Goal: Task Accomplishment & Management: Complete application form

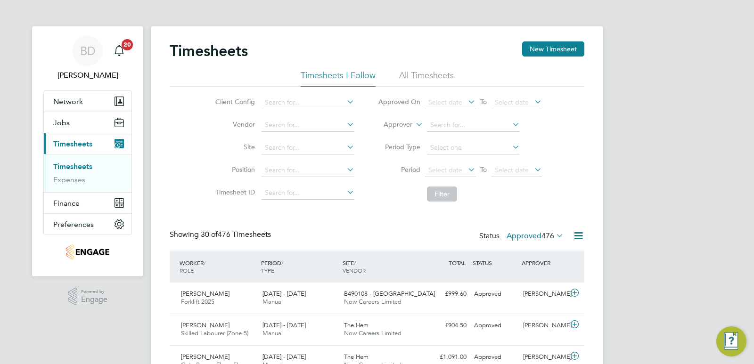
click at [466, 169] on icon at bounding box center [466, 169] width 0 height 13
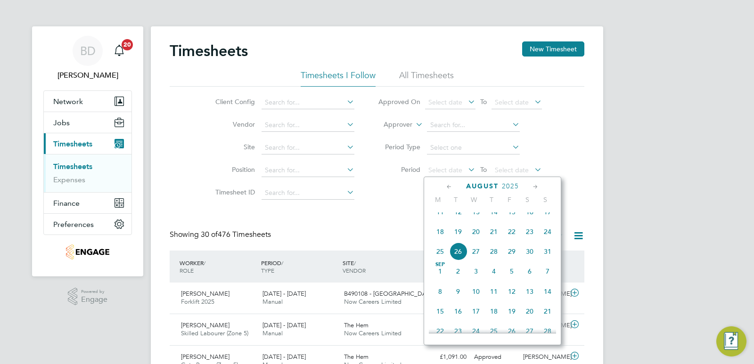
click at [443, 241] on span "18" at bounding box center [440, 232] width 18 height 18
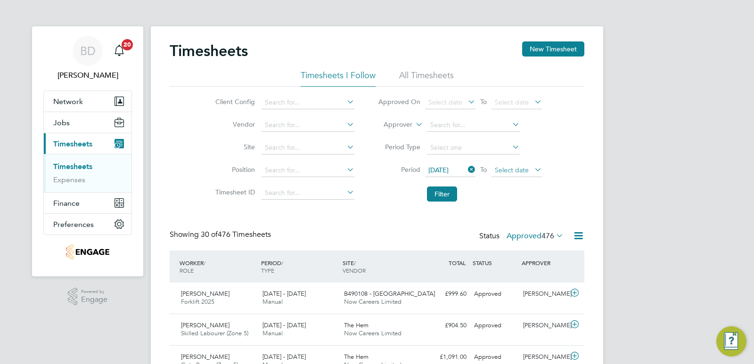
click at [522, 168] on span "Select date" at bounding box center [512, 170] width 34 height 8
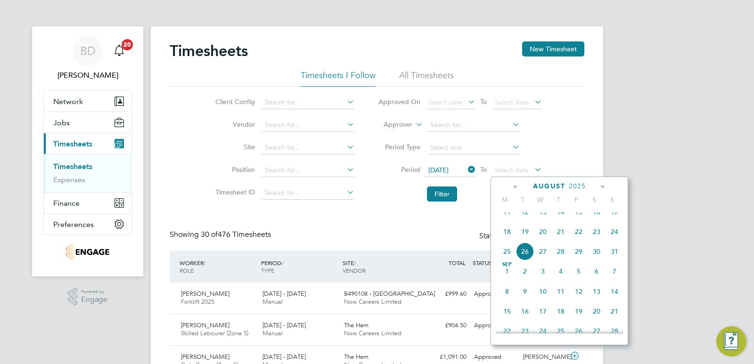
click at [578, 241] on span "22" at bounding box center [579, 232] width 18 height 18
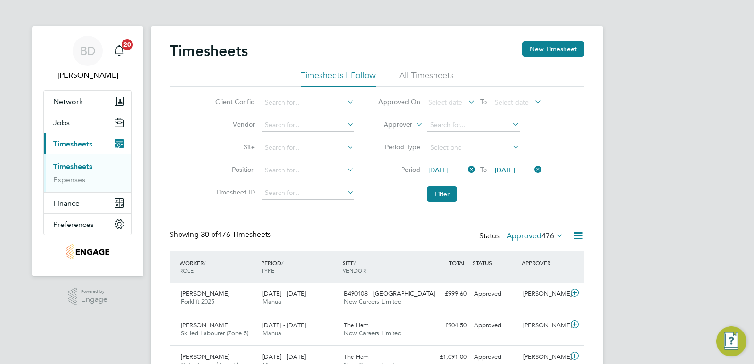
click at [482, 197] on li "Filter" at bounding box center [460, 194] width 188 height 25
click at [446, 197] on button "Filter" at bounding box center [442, 194] width 30 height 15
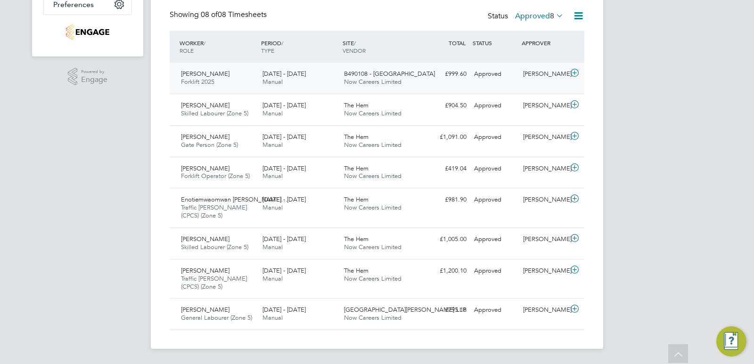
click at [577, 73] on icon at bounding box center [575, 73] width 12 height 8
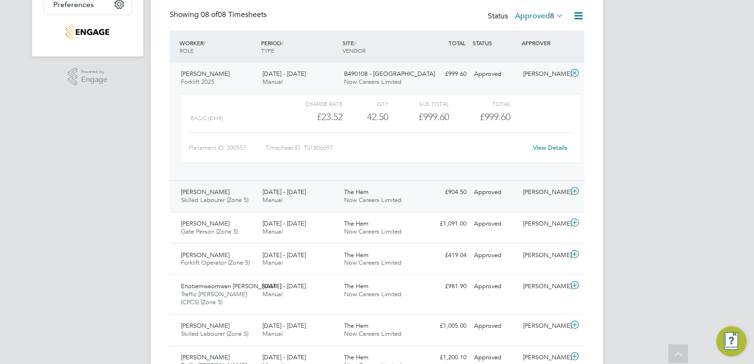
click at [577, 192] on icon at bounding box center [575, 192] width 12 height 8
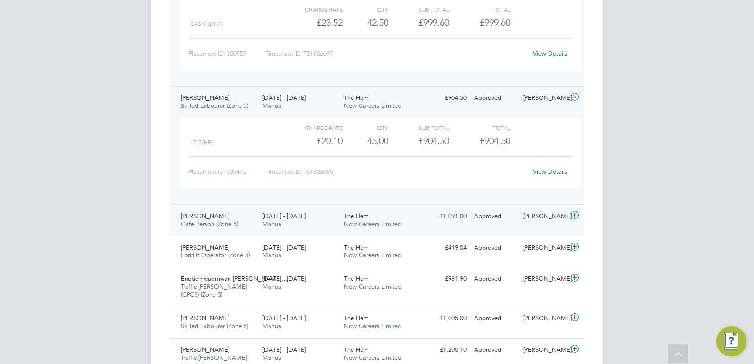
click at [572, 214] on icon at bounding box center [575, 216] width 12 height 8
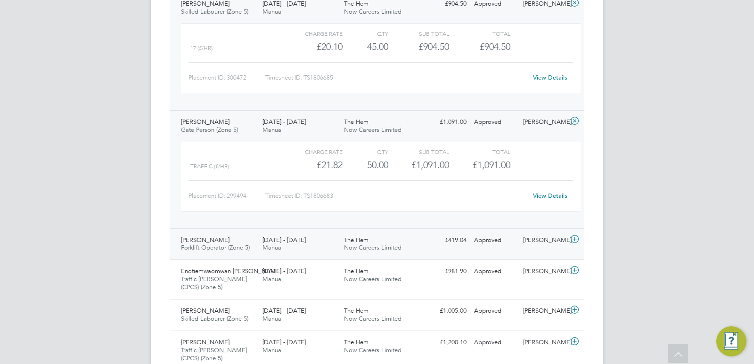
click at [573, 241] on icon at bounding box center [575, 240] width 12 height 8
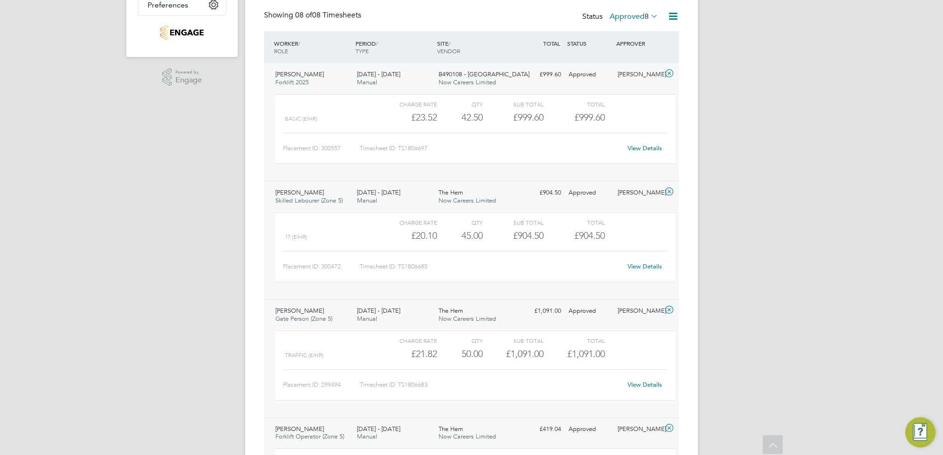
click at [665, 364] on icon at bounding box center [669, 429] width 12 height 8
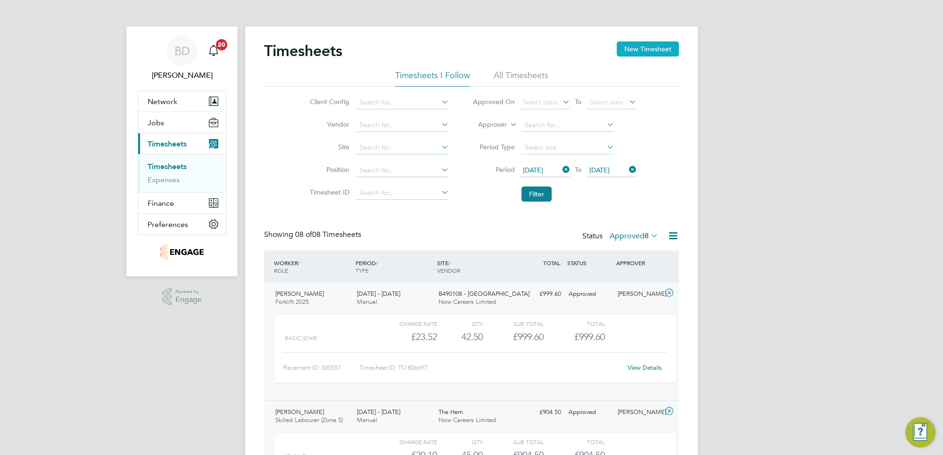
click at [636, 45] on button "New Timesheet" at bounding box center [647, 48] width 62 height 15
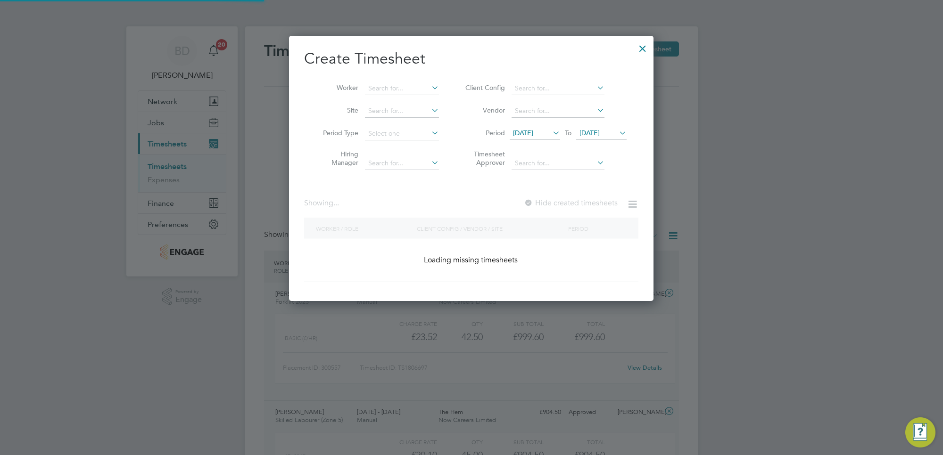
scroll to position [482, 364]
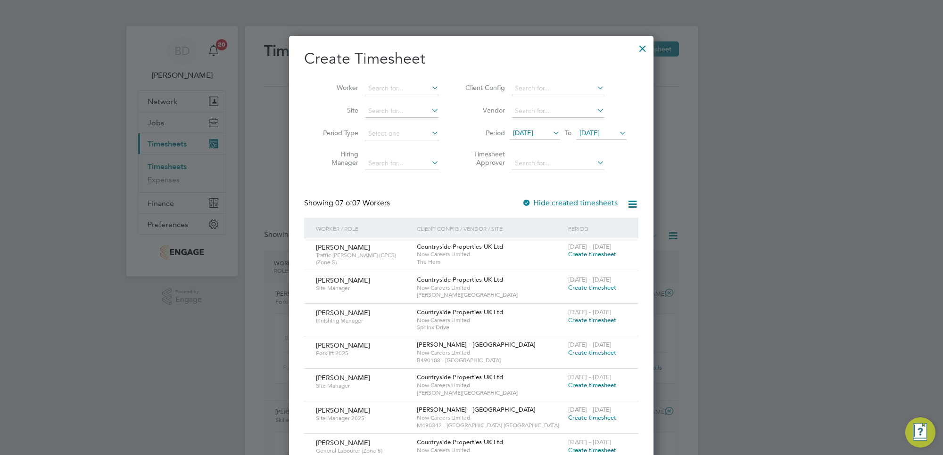
click at [533, 136] on span "[DATE]" at bounding box center [523, 133] width 20 height 8
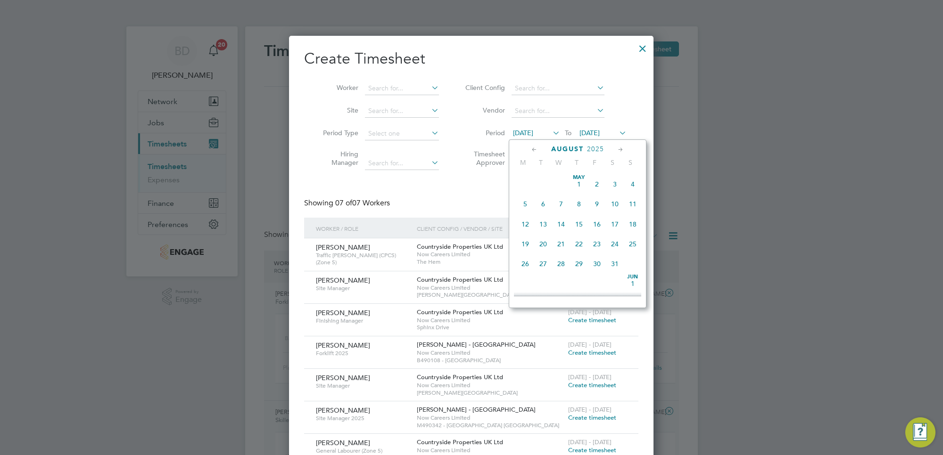
scroll to position [330, 0]
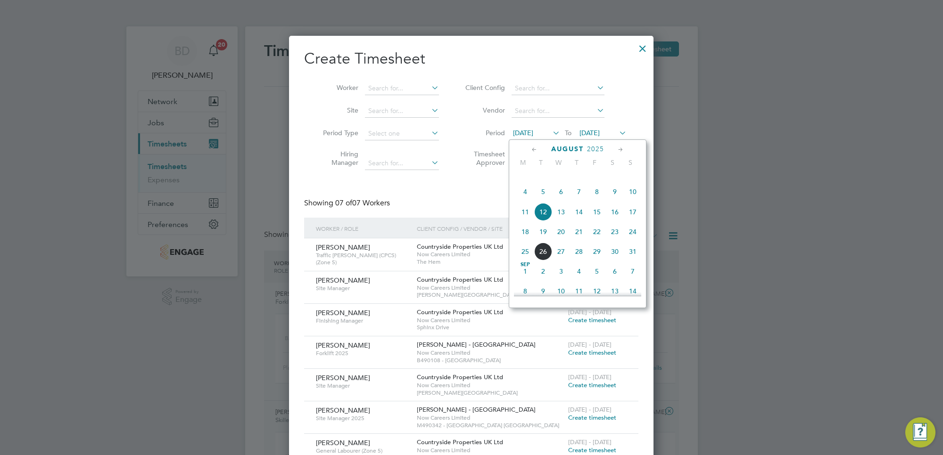
click at [526, 241] on span "18" at bounding box center [525, 232] width 18 height 18
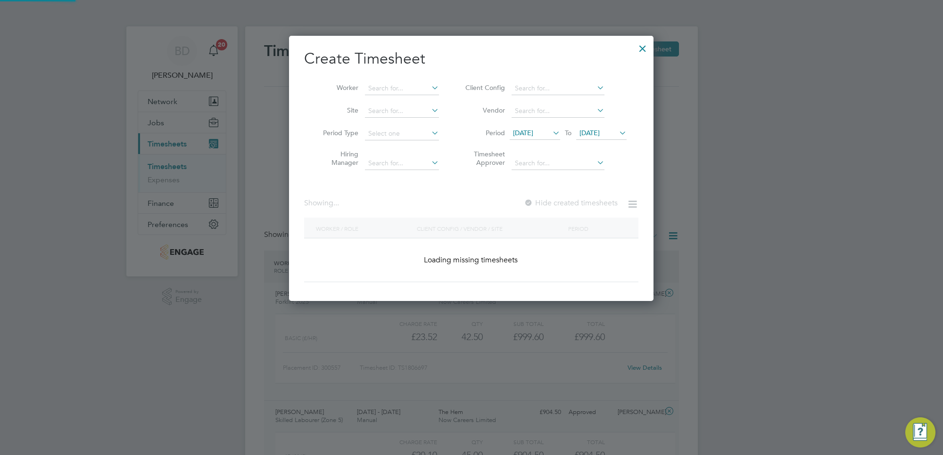
scroll to position [319, 364]
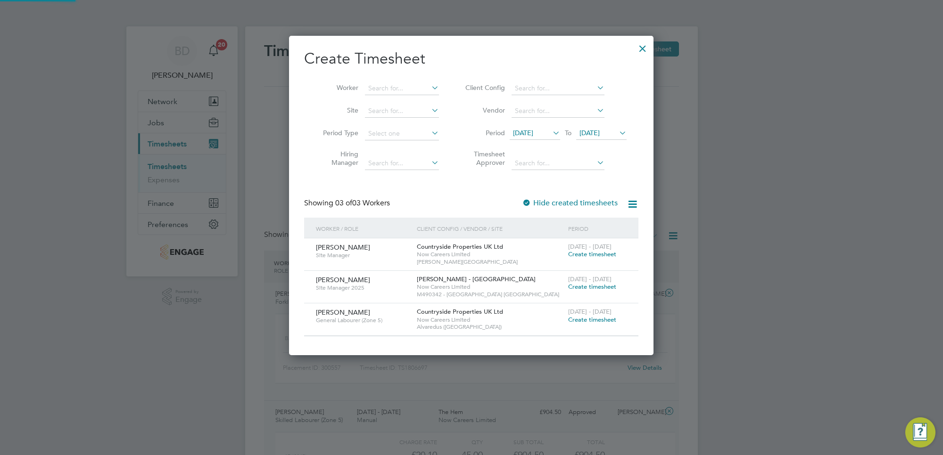
click at [599, 131] on span "[DATE]" at bounding box center [589, 133] width 20 height 8
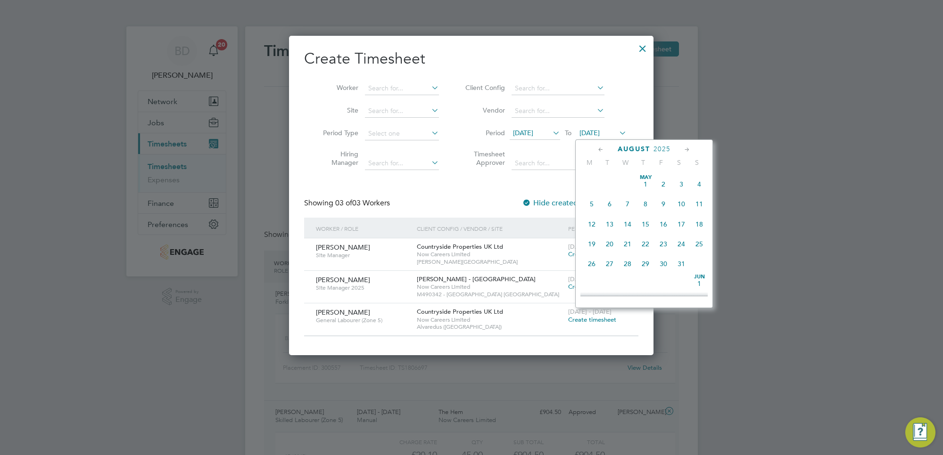
scroll to position [351, 0]
click at [665, 220] on span "22" at bounding box center [663, 211] width 18 height 18
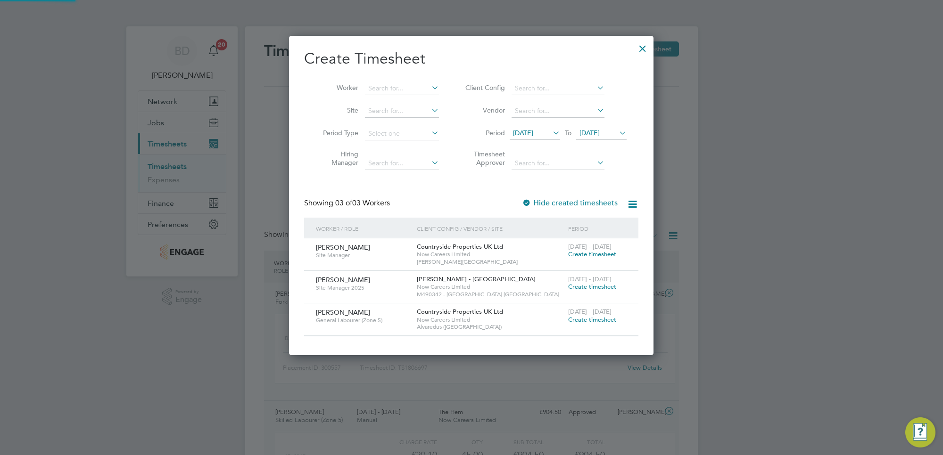
scroll to position [319, 364]
click at [646, 46] on div at bounding box center [642, 46] width 17 height 17
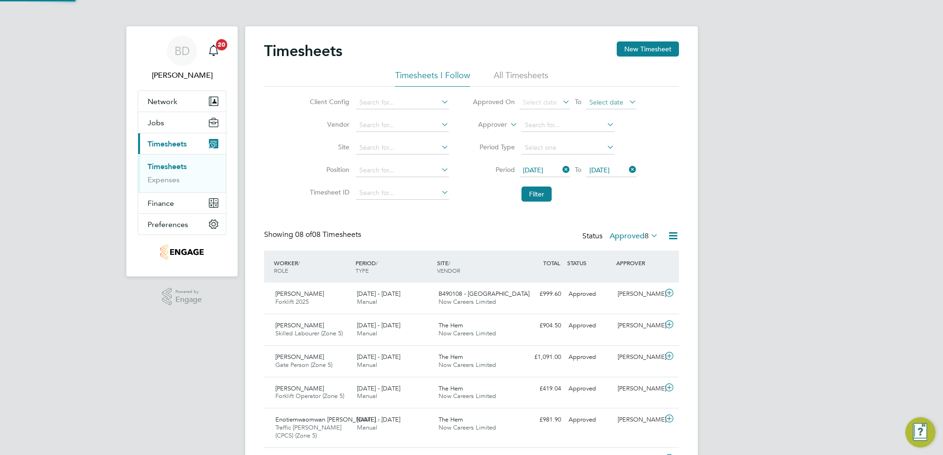
scroll to position [24, 82]
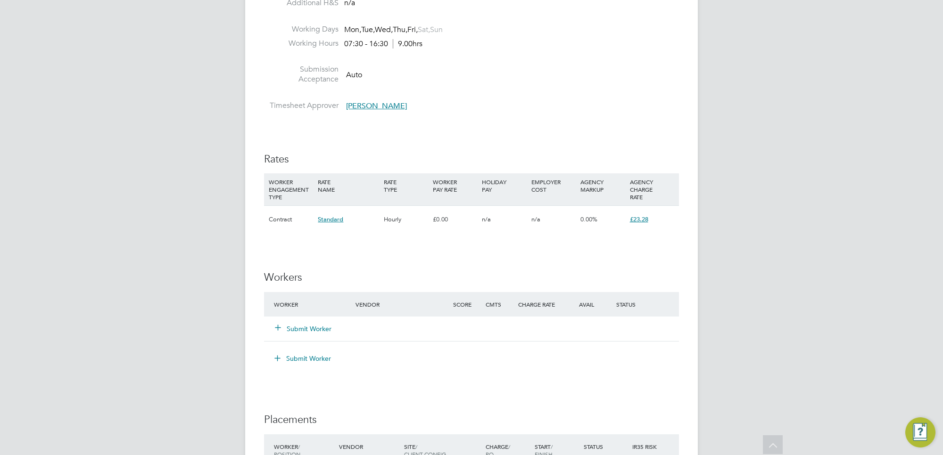
scroll to position [589, 0]
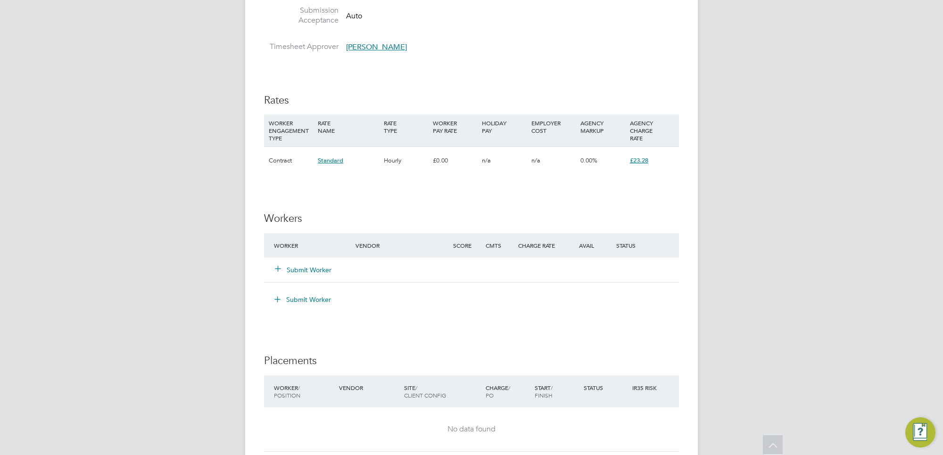
click at [306, 264] on div "Submit Worker" at bounding box center [320, 270] width 98 height 17
click at [306, 269] on button "Submit Worker" at bounding box center [303, 269] width 57 height 9
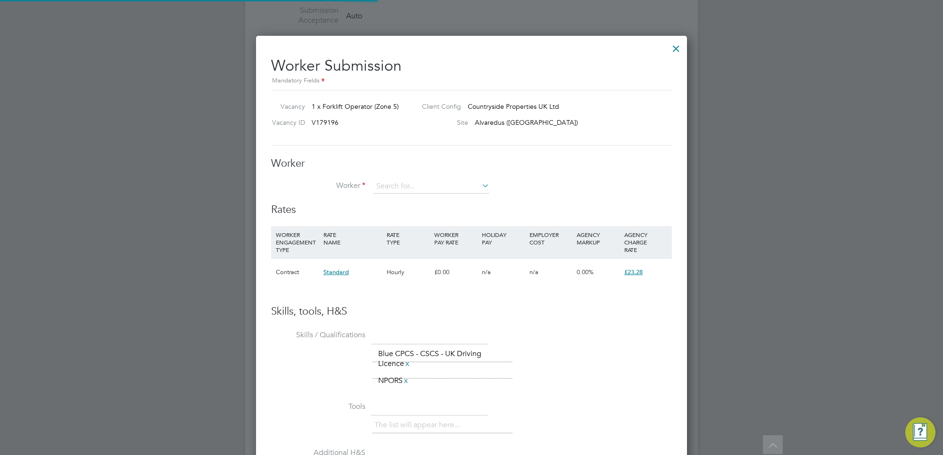
scroll to position [598, 431]
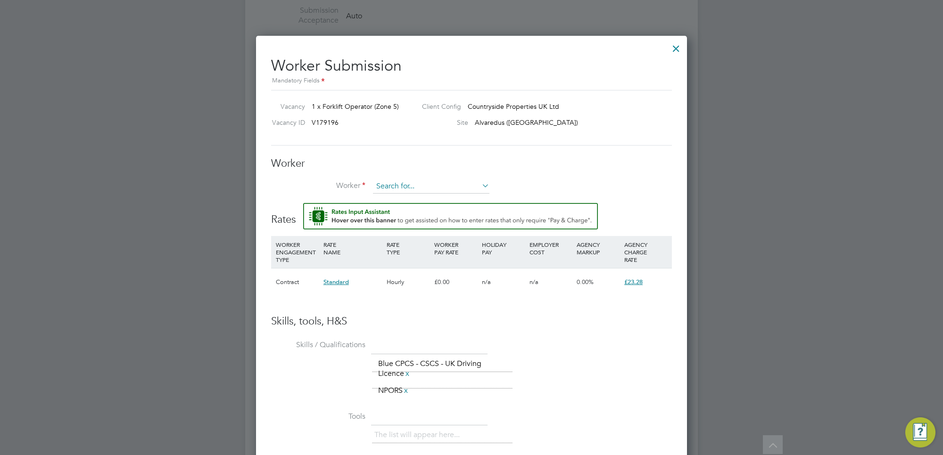
click at [403, 188] on input at bounding box center [431, 187] width 116 height 14
type input "Richard c"
click at [426, 189] on input at bounding box center [431, 187] width 116 height 14
click at [417, 213] on li "+ Add new" at bounding box center [430, 212] width 117 height 13
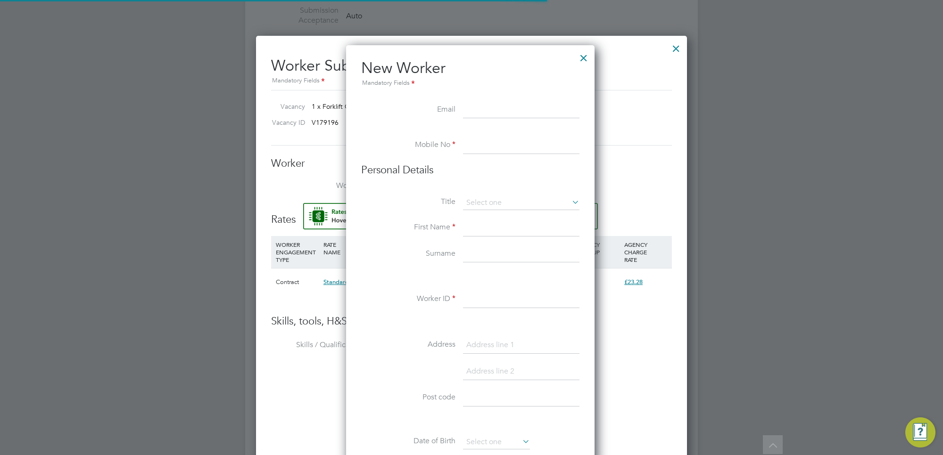
scroll to position [804, 250]
click at [500, 147] on input at bounding box center [521, 145] width 116 height 17
paste input "07917060379"
type input "07917060379"
click at [516, 198] on input at bounding box center [521, 203] width 116 height 14
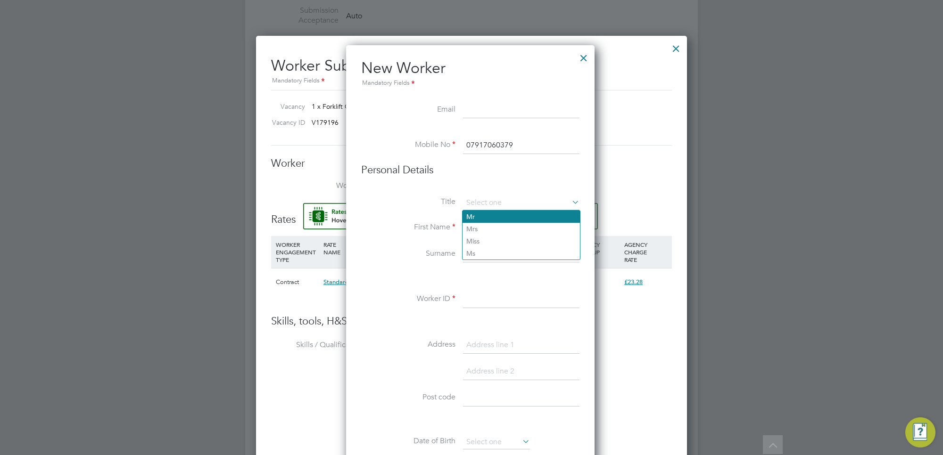
click at [510, 211] on li "Mr" at bounding box center [520, 217] width 117 height 12
type input "Mr"
click at [503, 227] on input at bounding box center [521, 228] width 116 height 17
type input "Richard"
click at [515, 253] on input at bounding box center [521, 254] width 116 height 17
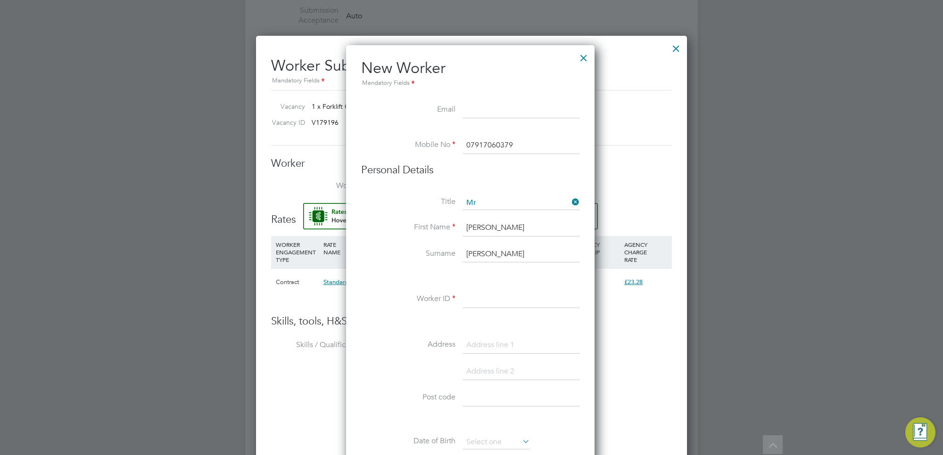
type input "Corbett"
click at [491, 299] on input at bounding box center [521, 299] width 116 height 17
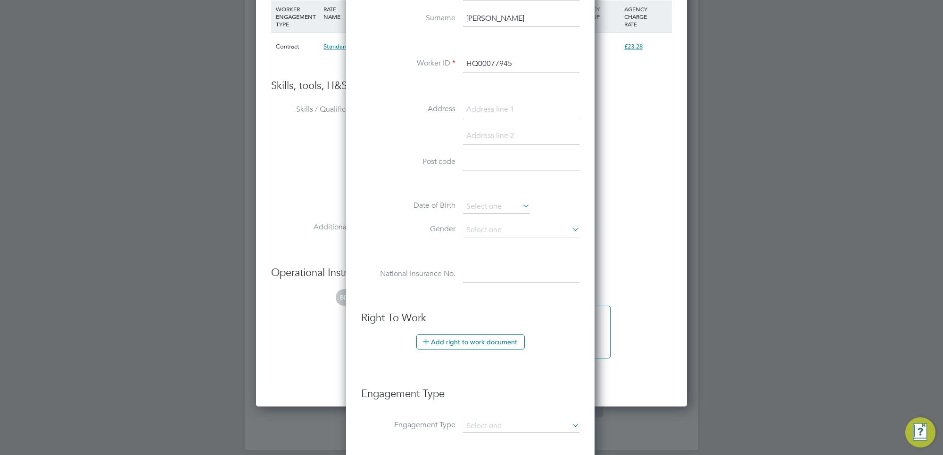
scroll to position [884, 0]
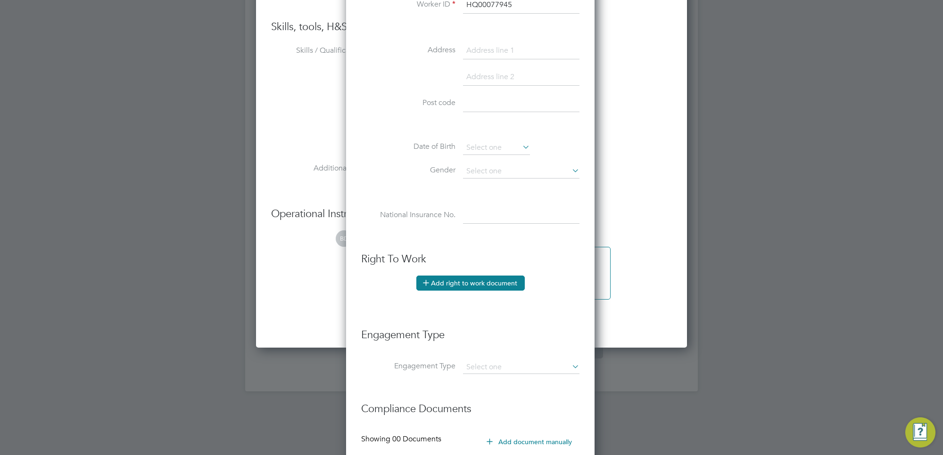
type input "HQ00077945"
click at [478, 286] on button "Add right to work document" at bounding box center [470, 283] width 108 height 15
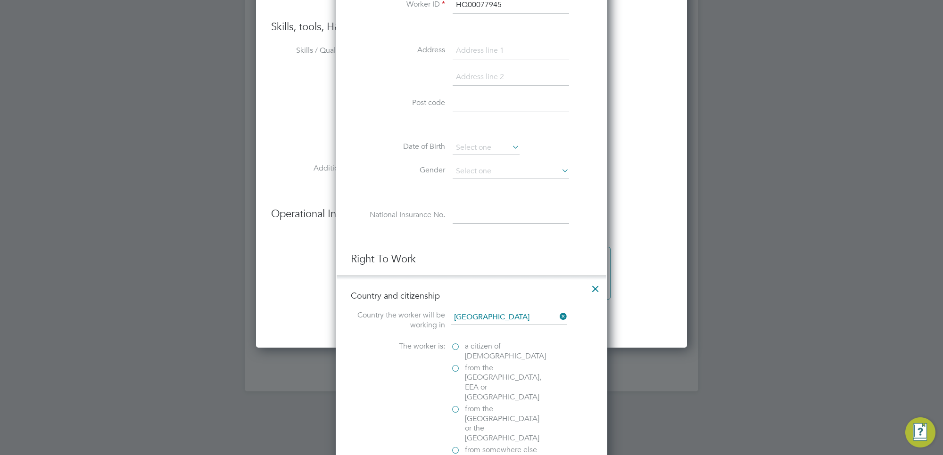
click at [454, 345] on label "a citizen of United Kingdom" at bounding box center [498, 352] width 94 height 20
click at [0, 0] on input "a citizen of United Kingdom" at bounding box center [0, 0] width 0 height 0
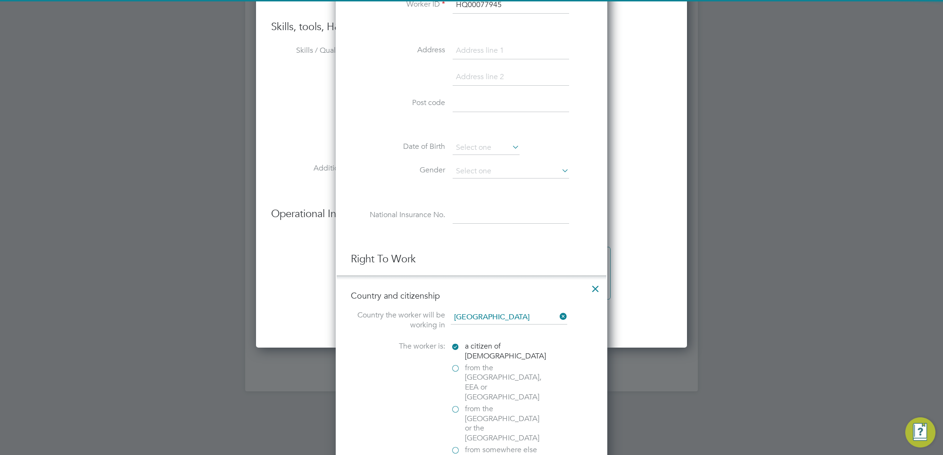
scroll to position [1001, 0]
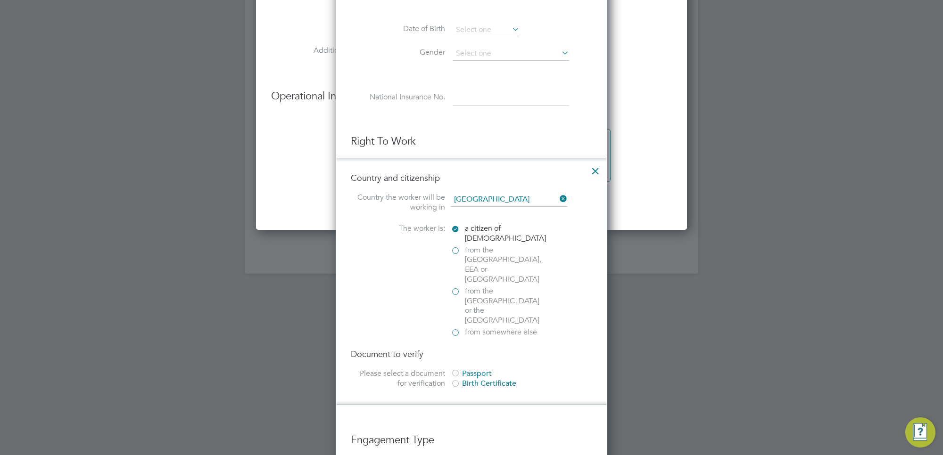
click at [456, 380] on div at bounding box center [455, 384] width 9 height 9
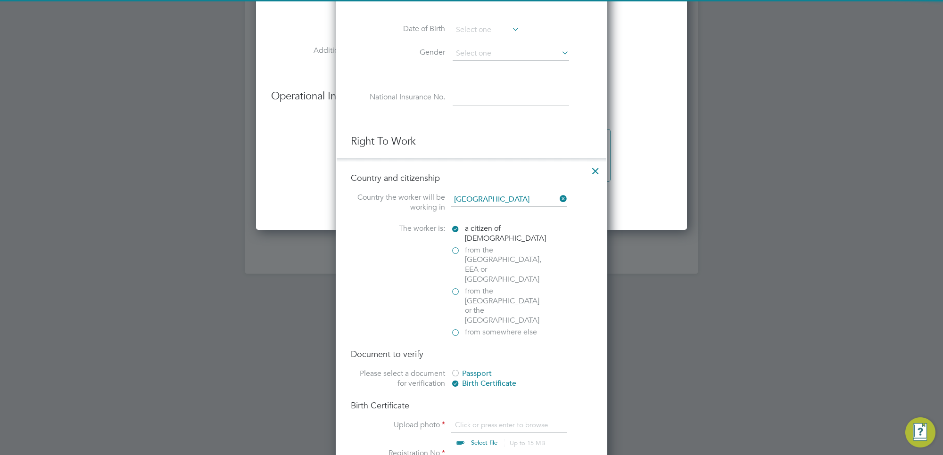
scroll to position [1178, 0]
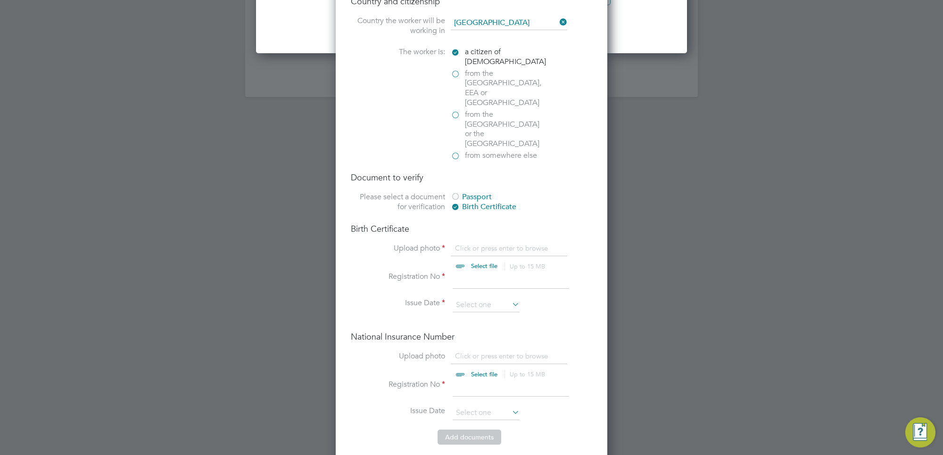
click at [468, 244] on input "file" at bounding box center [493, 258] width 148 height 28
type input "C:\fakepath\Richard Corbett birth certificate.jpg"
click at [477, 272] on input at bounding box center [510, 280] width 116 height 17
type input "CN 371784"
click at [501, 298] on input at bounding box center [485, 305] width 67 height 14
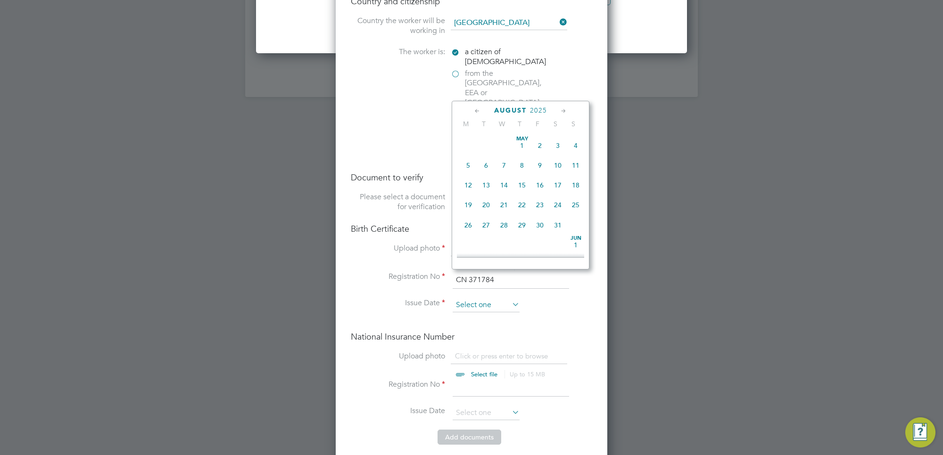
scroll to position [371, 0]
click at [521, 107] on span "August" at bounding box center [510, 111] width 33 height 8
click at [536, 109] on span "2025" at bounding box center [538, 111] width 17 height 8
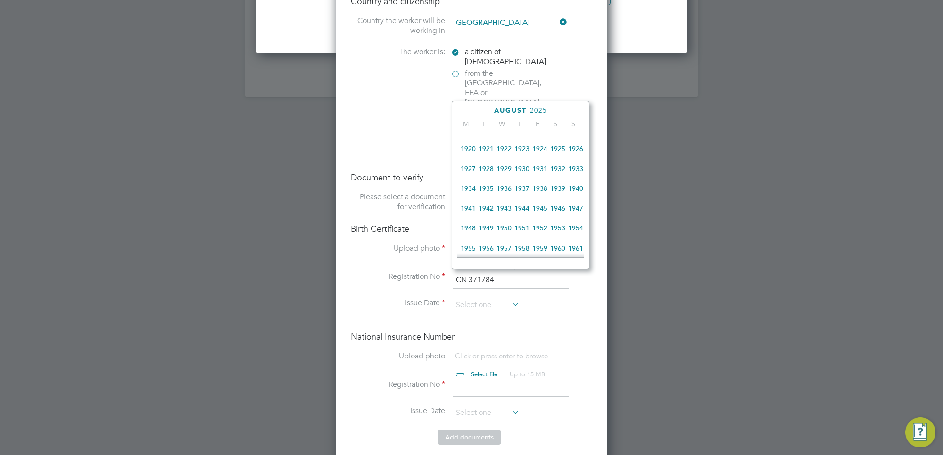
scroll to position [254, 0]
click at [505, 218] on span "1964" at bounding box center [504, 209] width 18 height 18
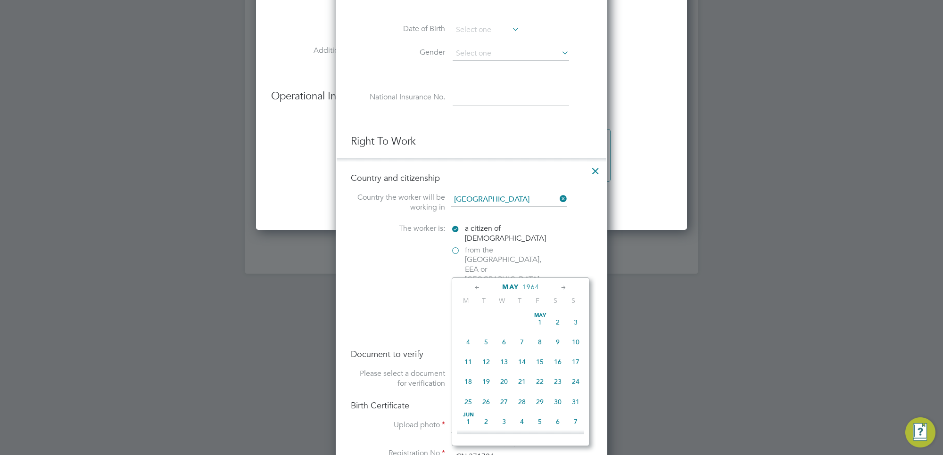
scroll to position [1060, 0]
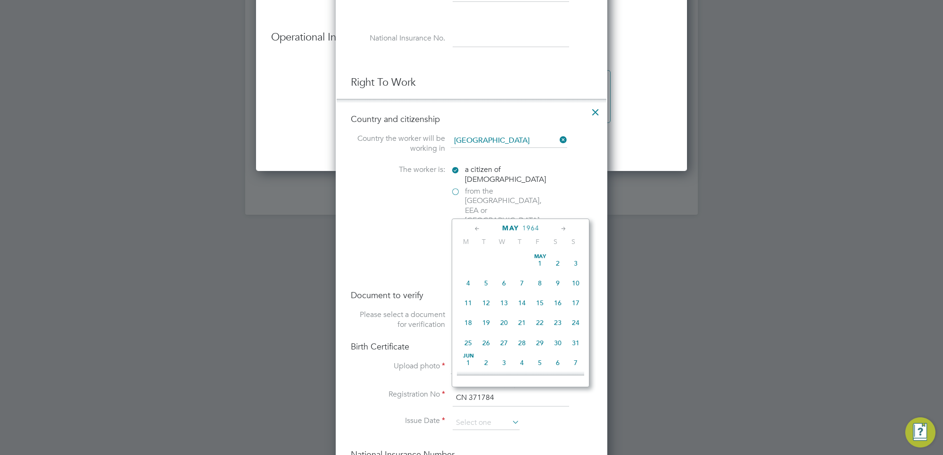
click at [475, 229] on icon at bounding box center [477, 229] width 9 height 10
click at [522, 342] on span "27" at bounding box center [522, 343] width 18 height 18
type input "27 Feb 1964"
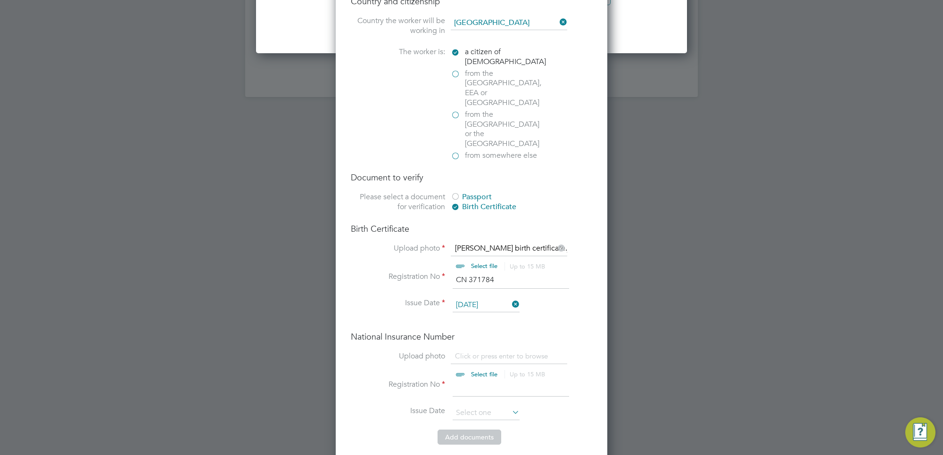
scroll to position [1237, 0]
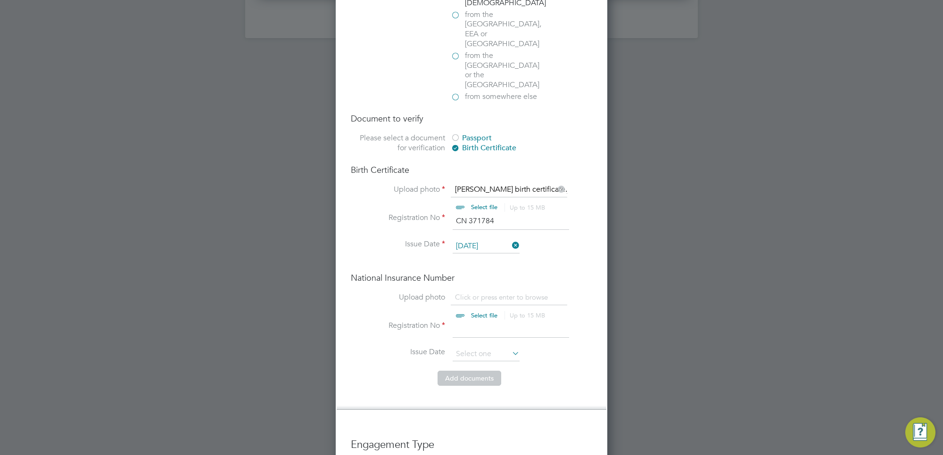
click at [478, 321] on input at bounding box center [510, 329] width 116 height 17
type input "NE542757B"
click at [541, 347] on li "Issue Date" at bounding box center [471, 359] width 241 height 24
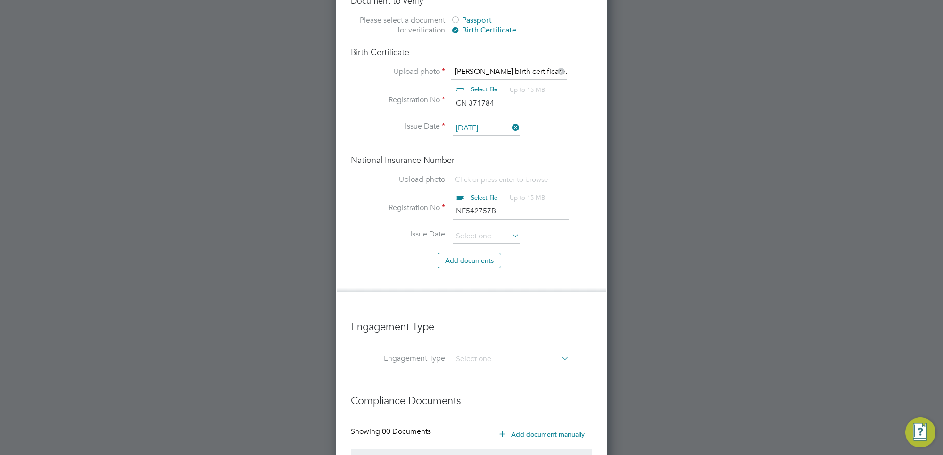
scroll to position [1417, 0]
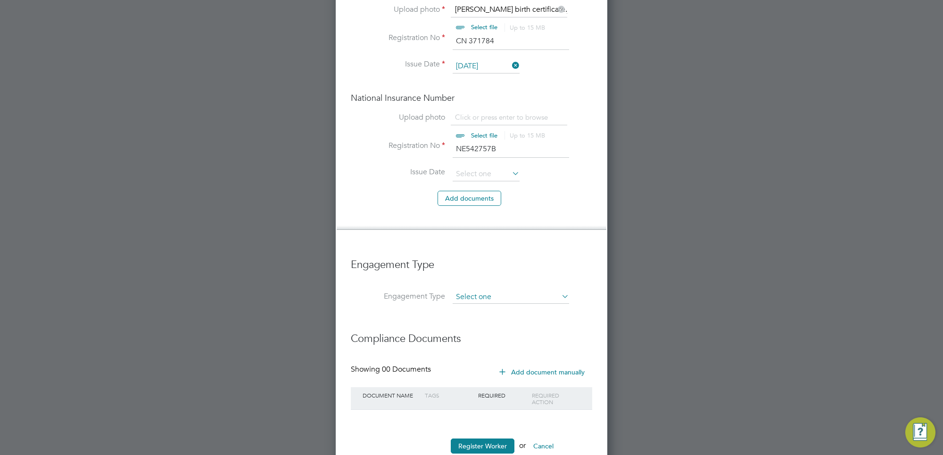
click at [543, 291] on input at bounding box center [510, 297] width 116 height 13
click at [522, 304] on li "Self-employed" at bounding box center [510, 311] width 117 height 14
type input "Self-employed"
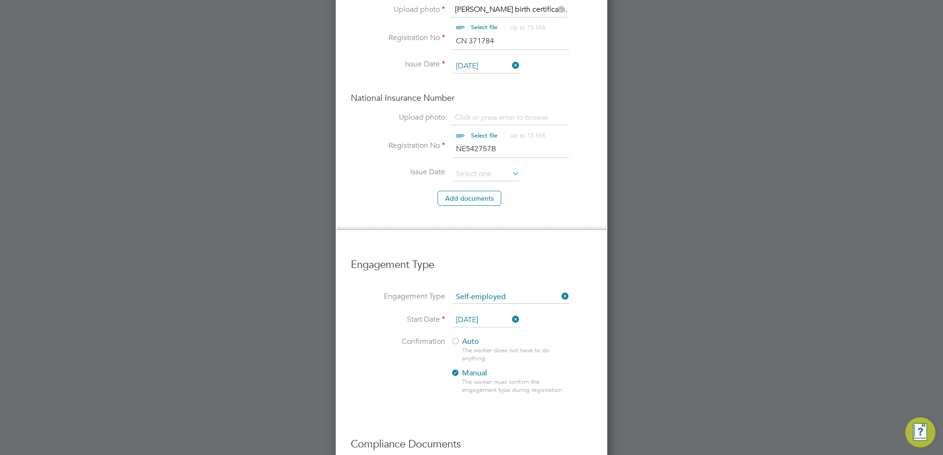
click at [458, 337] on div at bounding box center [455, 341] width 9 height 9
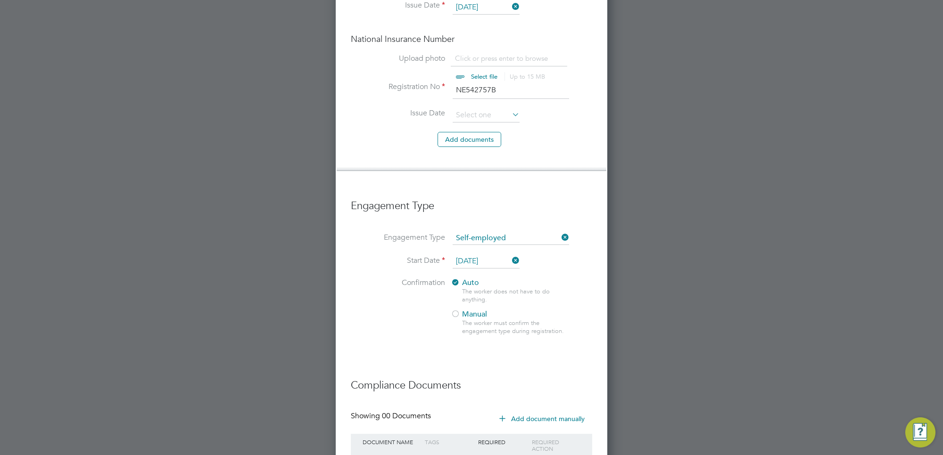
scroll to position [1523, 0]
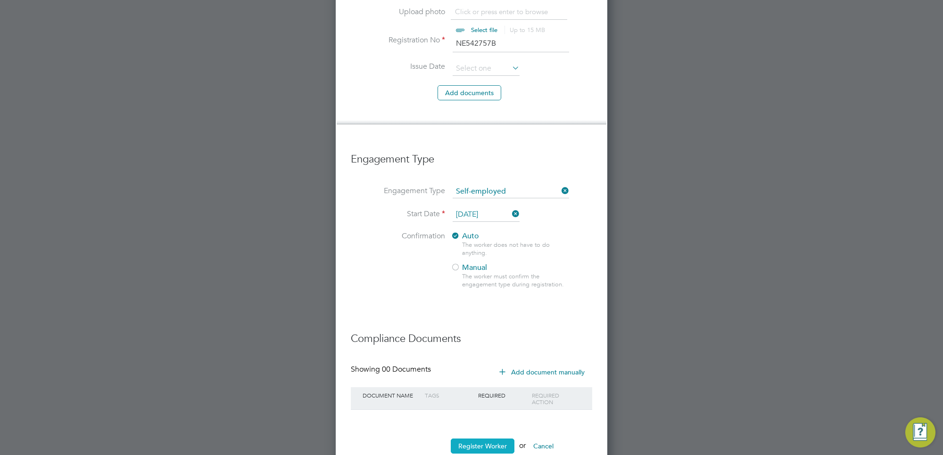
click at [474, 439] on button "Register Worker" at bounding box center [483, 446] width 64 height 15
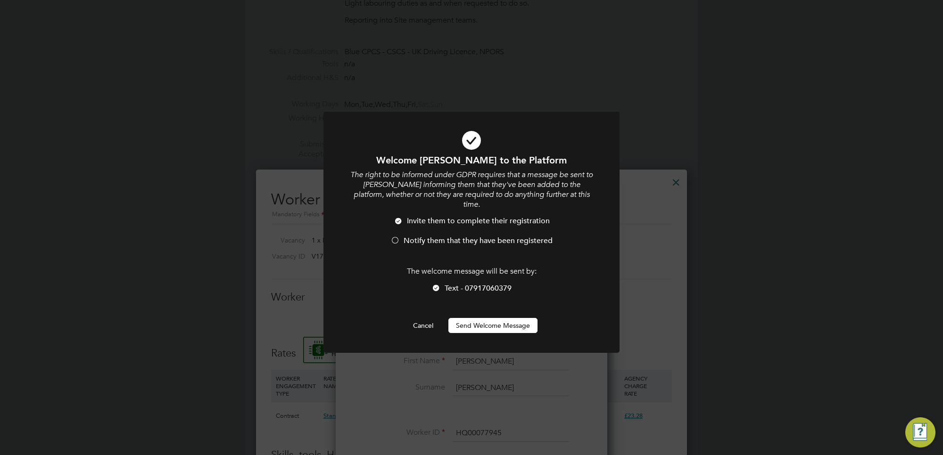
click at [394, 237] on div at bounding box center [394, 241] width 9 height 9
click at [490, 318] on button "Send Welcome Message" at bounding box center [492, 325] width 89 height 15
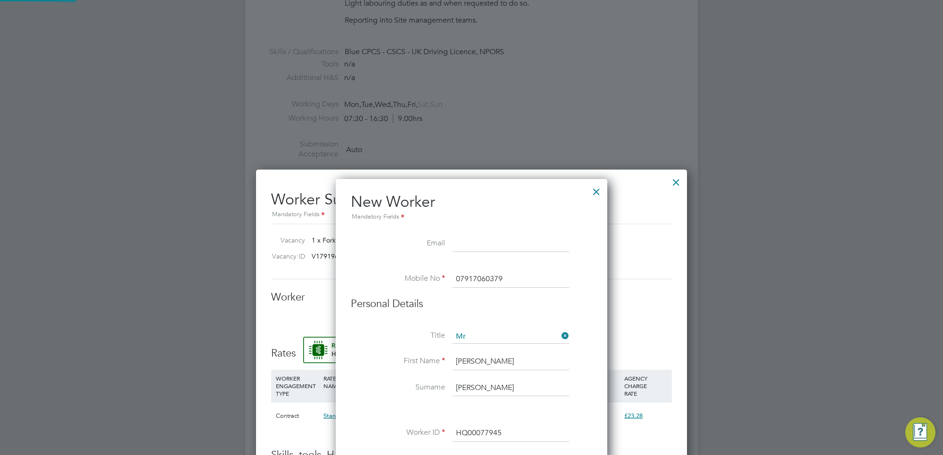
type input "Richard Corbett (HQ00077945)"
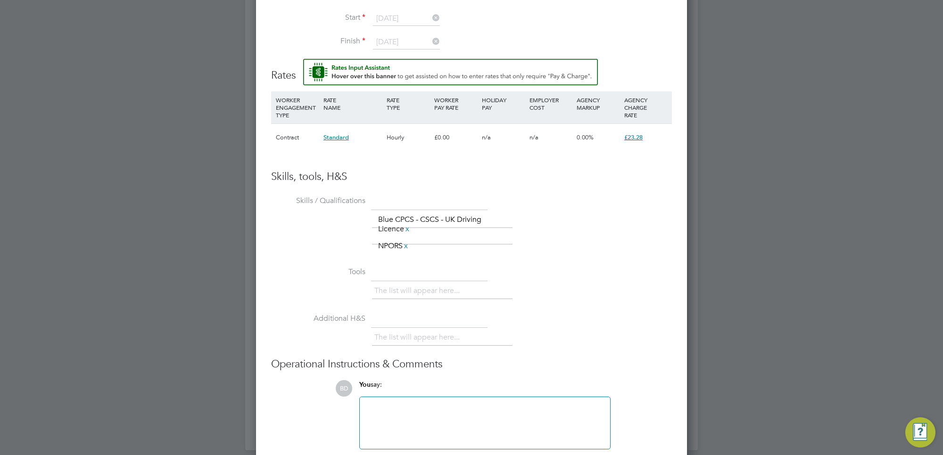
scroll to position [869, 0]
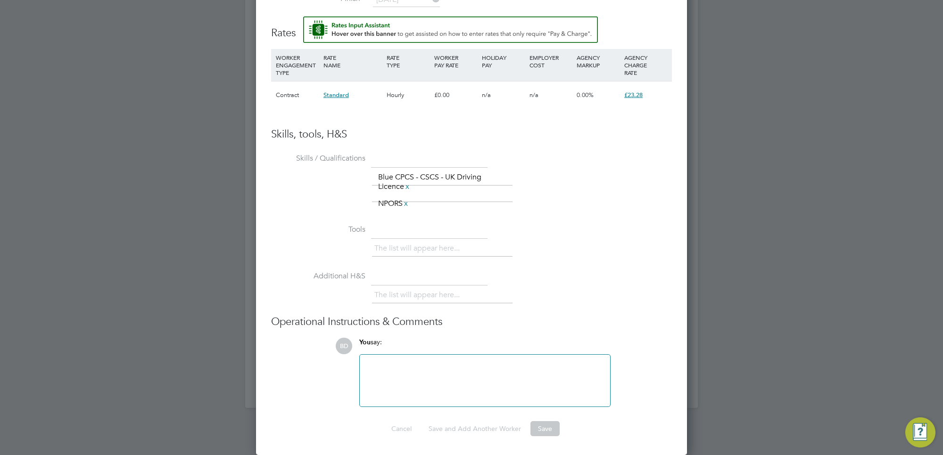
click at [500, 376] on div at bounding box center [484, 381] width 239 height 41
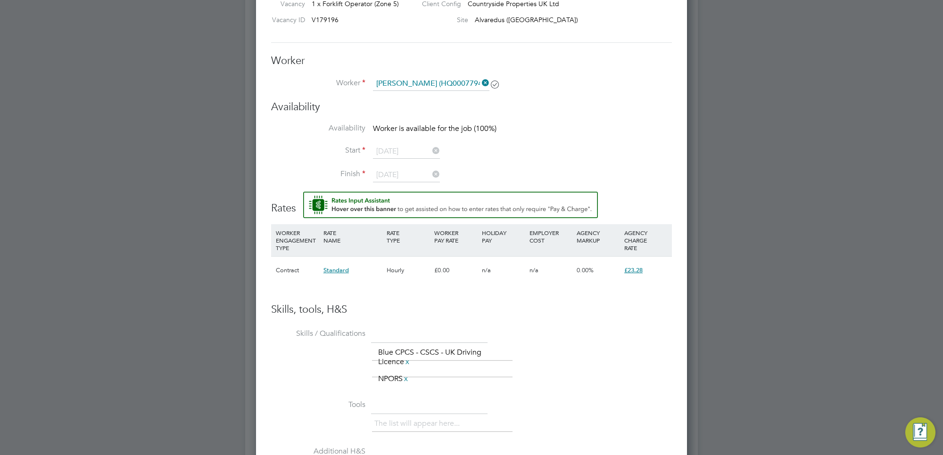
scroll to position [515, 0]
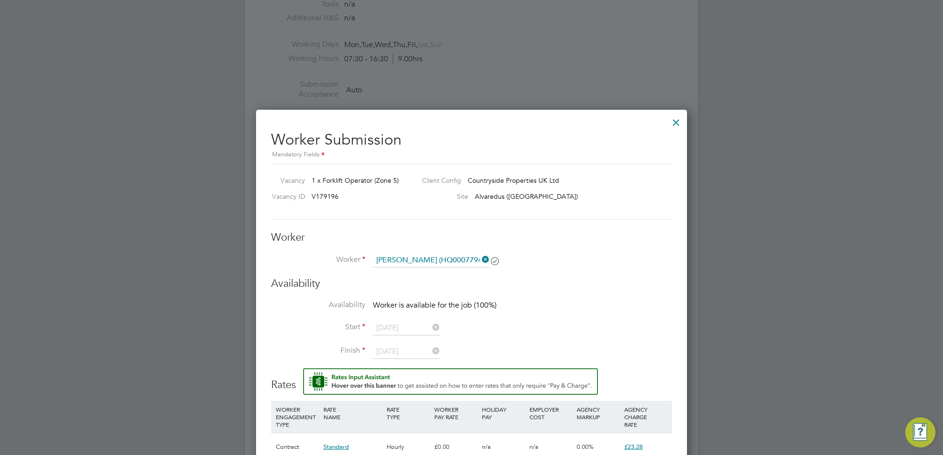
click at [677, 122] on div at bounding box center [675, 120] width 17 height 17
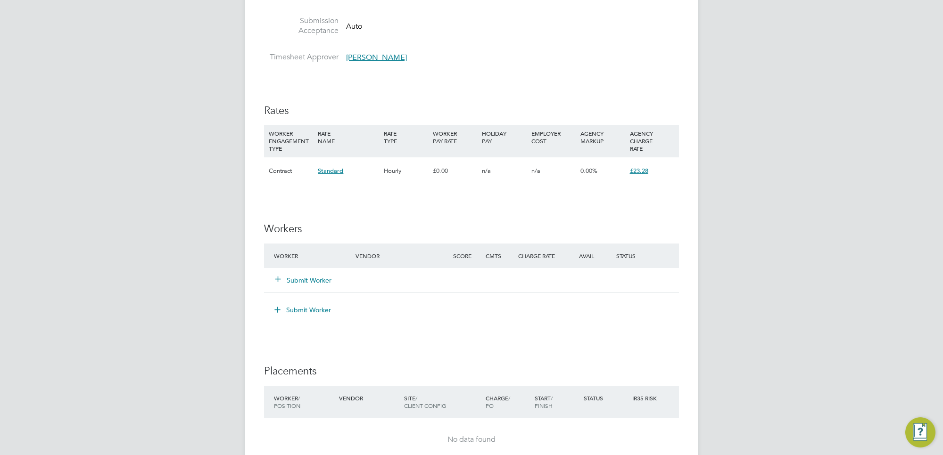
scroll to position [589, 0]
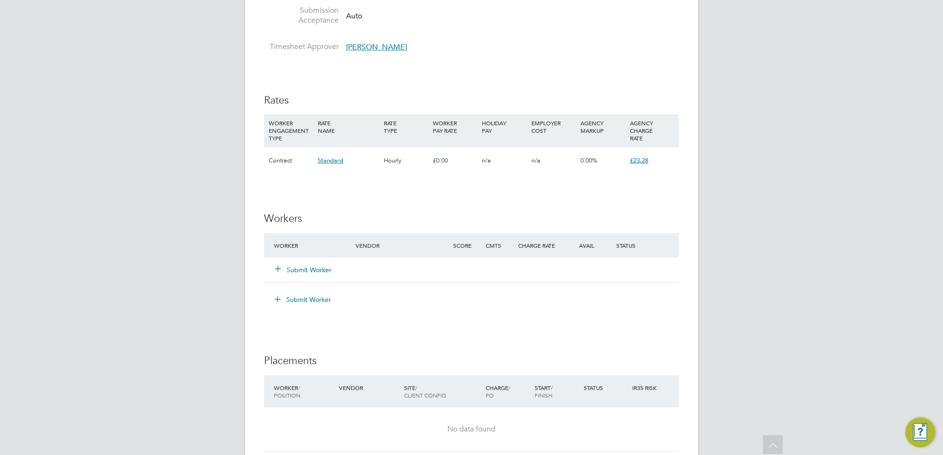
click at [307, 268] on button "Submit Worker" at bounding box center [303, 269] width 57 height 9
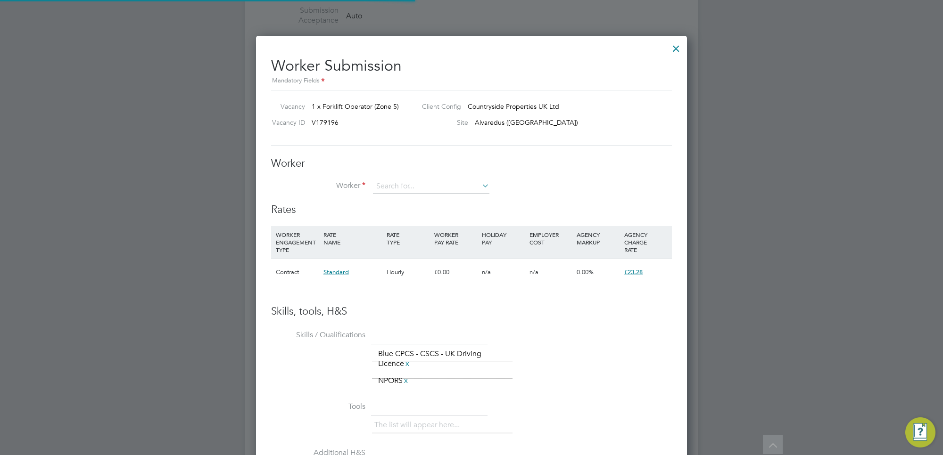
scroll to position [27, 64]
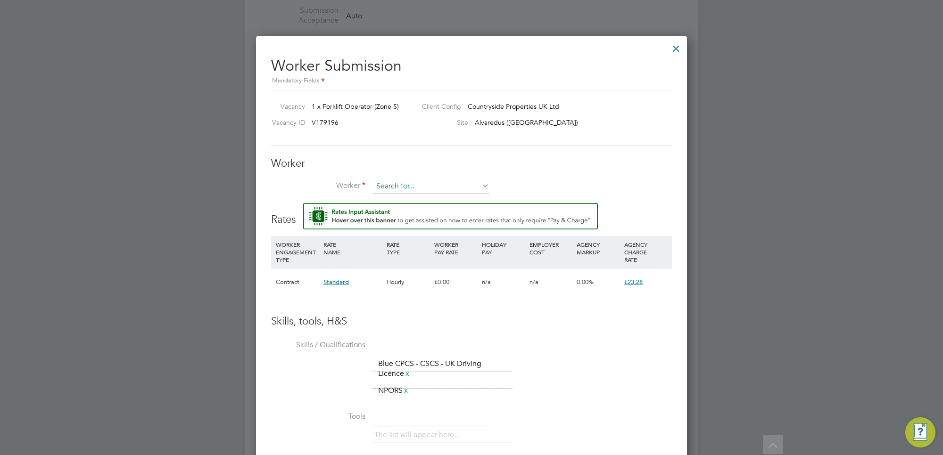
click at [398, 182] on input at bounding box center [431, 187] width 116 height 14
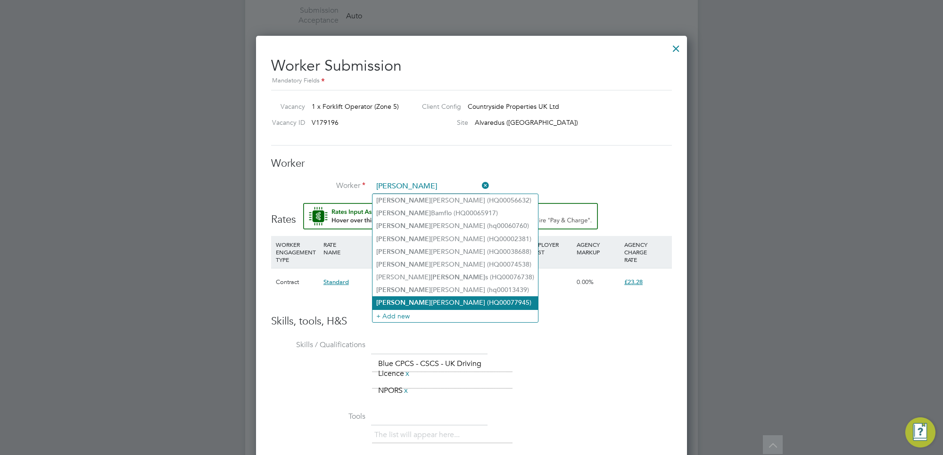
click at [407, 300] on li "Richard Corbett (HQ00077945)" at bounding box center [454, 302] width 165 height 13
type input "Richard Corbett (HQ00077945)"
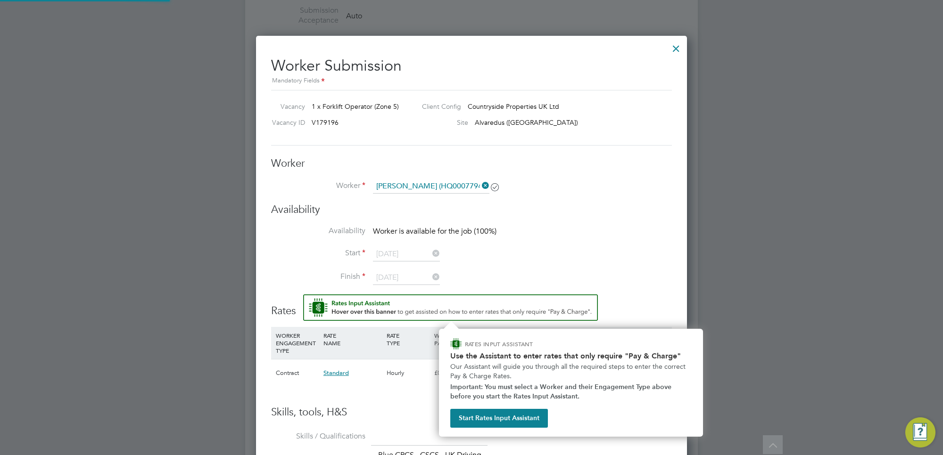
scroll to position [796, 431]
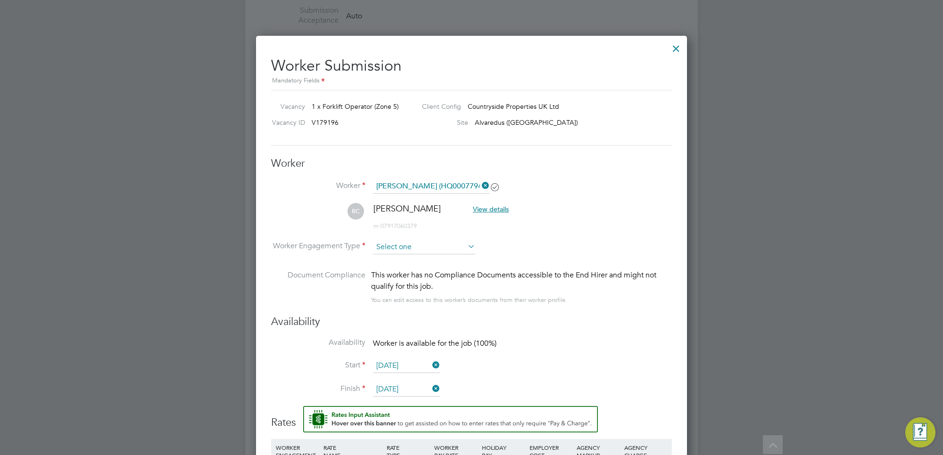
click at [449, 247] on input at bounding box center [424, 247] width 102 height 14
click at [436, 262] on li "Contract" at bounding box center [423, 261] width 103 height 12
type input "Contract"
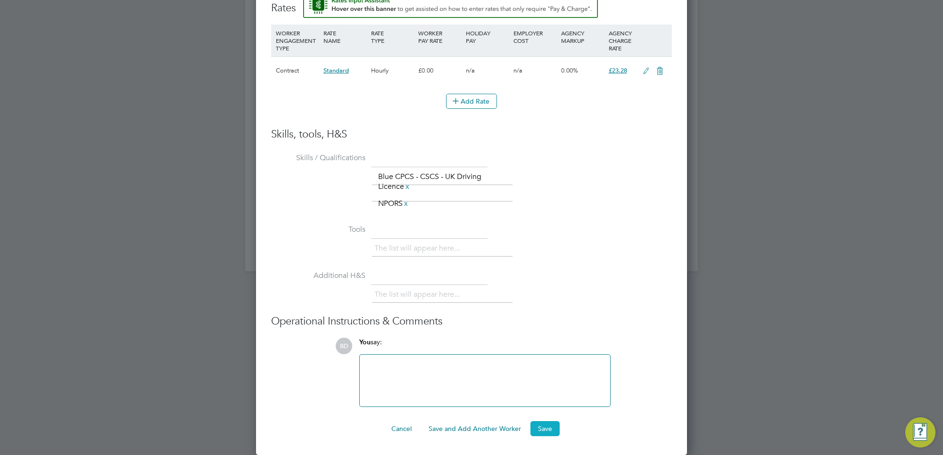
click at [539, 429] on button "Save" at bounding box center [544, 428] width 29 height 15
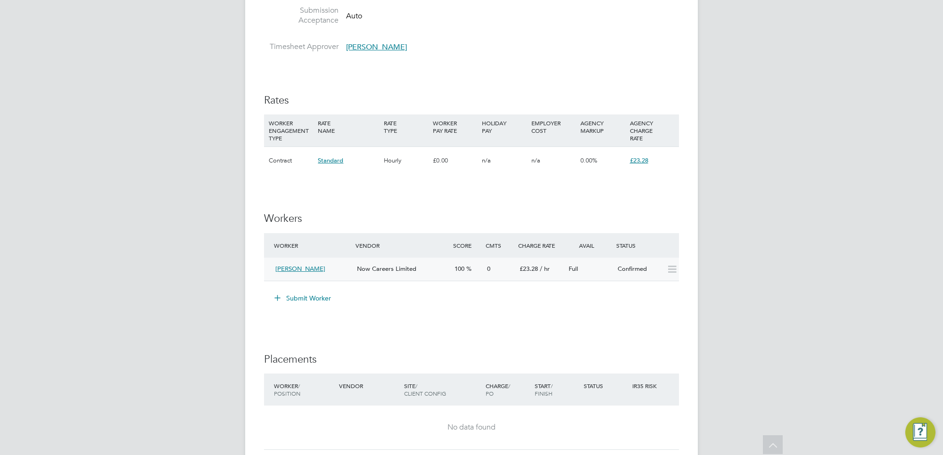
click at [674, 271] on icon at bounding box center [672, 270] width 12 height 8
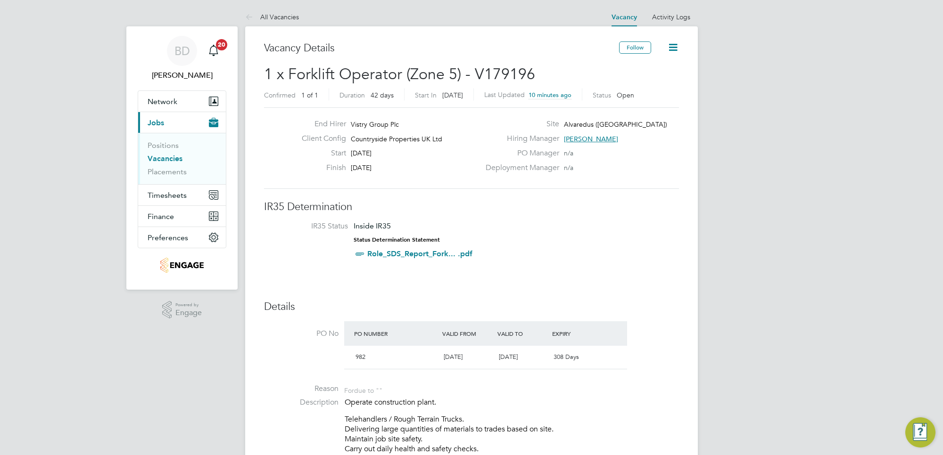
click at [675, 43] on icon at bounding box center [673, 47] width 12 height 12
click at [661, 167] on div "Deployment Manager n/a" at bounding box center [581, 170] width 203 height 15
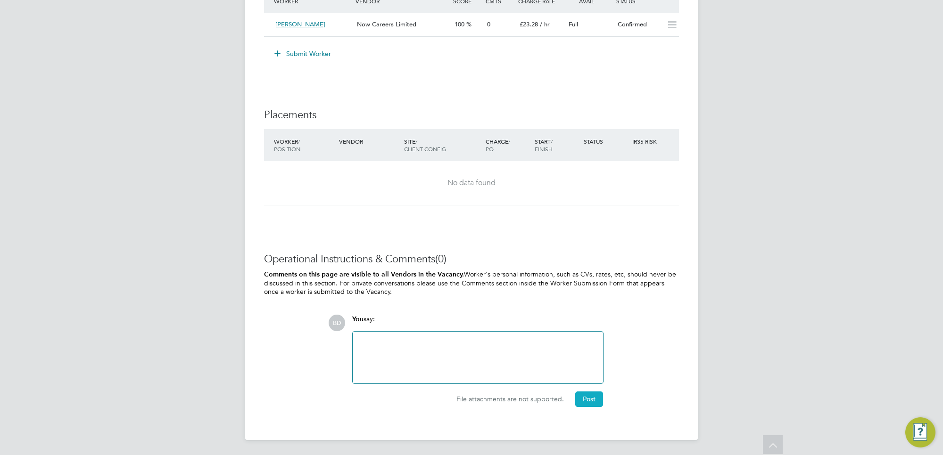
click at [591, 404] on button "Post" at bounding box center [589, 399] width 28 height 15
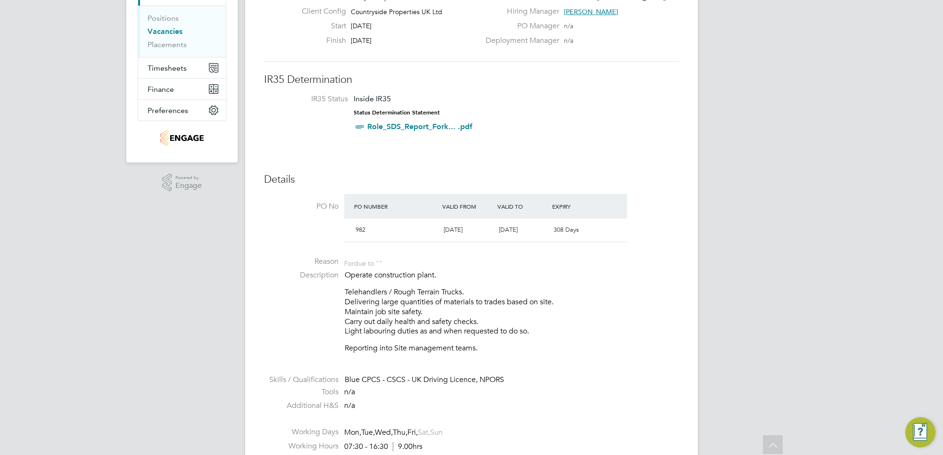
scroll to position [0, 0]
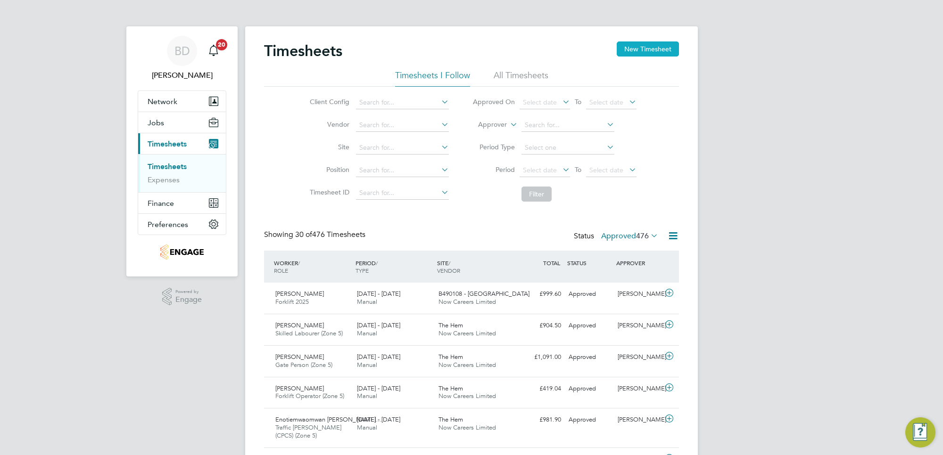
click at [650, 44] on button "New Timesheet" at bounding box center [647, 48] width 62 height 15
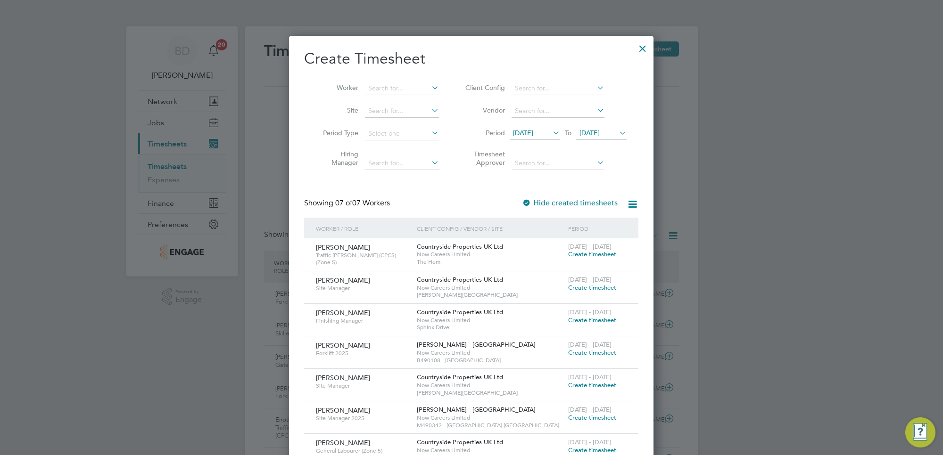
click at [533, 135] on span "[DATE]" at bounding box center [523, 133] width 20 height 8
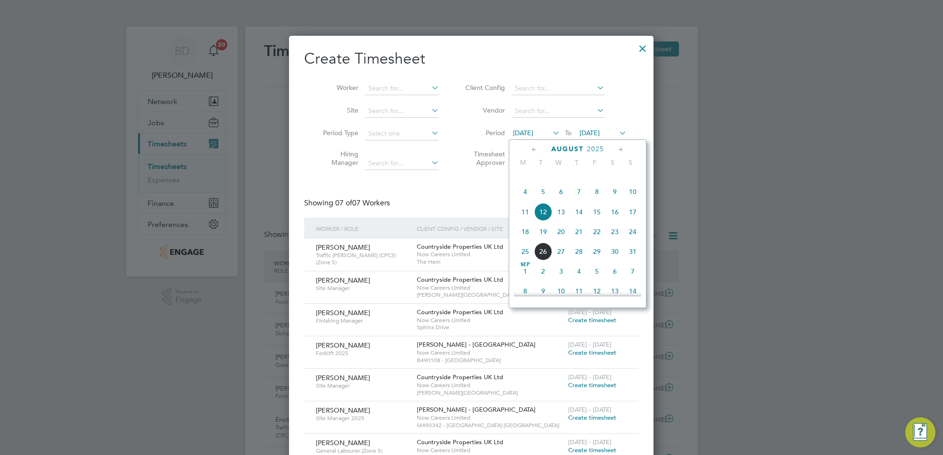
click at [527, 241] on span "18" at bounding box center [525, 232] width 18 height 18
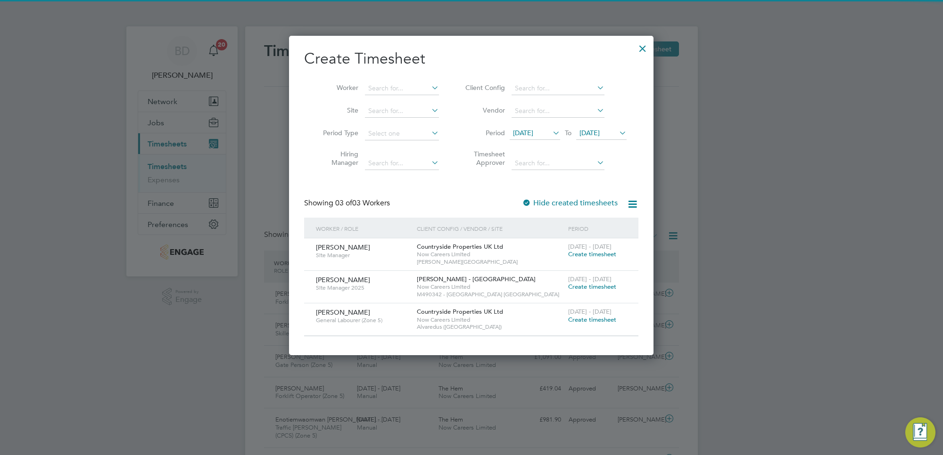
click at [585, 131] on span "[DATE]" at bounding box center [589, 133] width 20 height 8
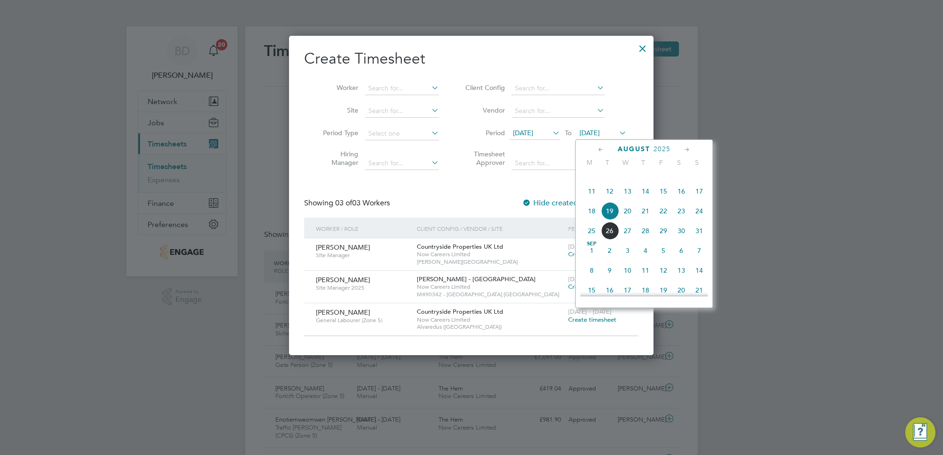
click at [664, 220] on span "22" at bounding box center [663, 211] width 18 height 18
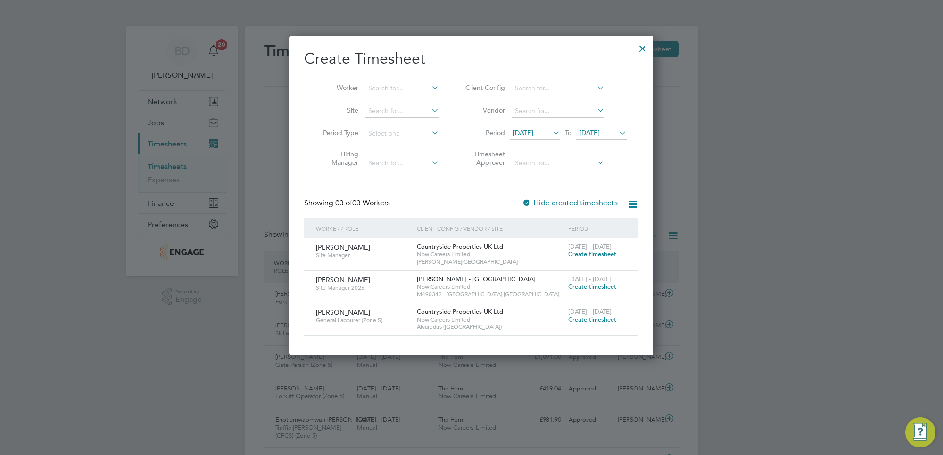
click at [644, 46] on div at bounding box center [642, 46] width 17 height 17
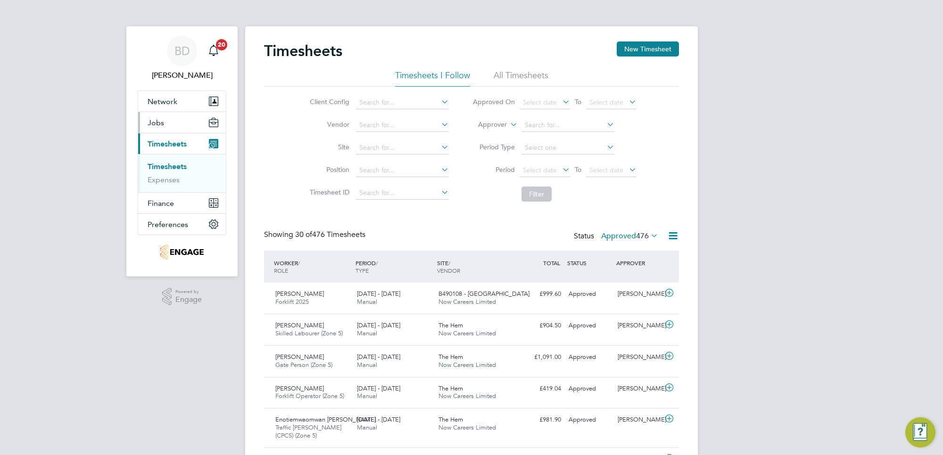
click at [156, 122] on span "Jobs" at bounding box center [156, 122] width 16 height 9
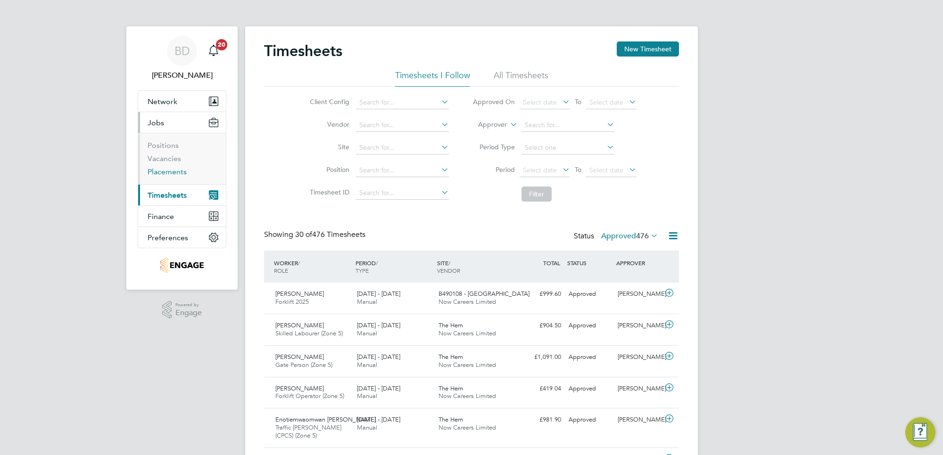
click at [170, 173] on link "Placements" at bounding box center [167, 171] width 39 height 9
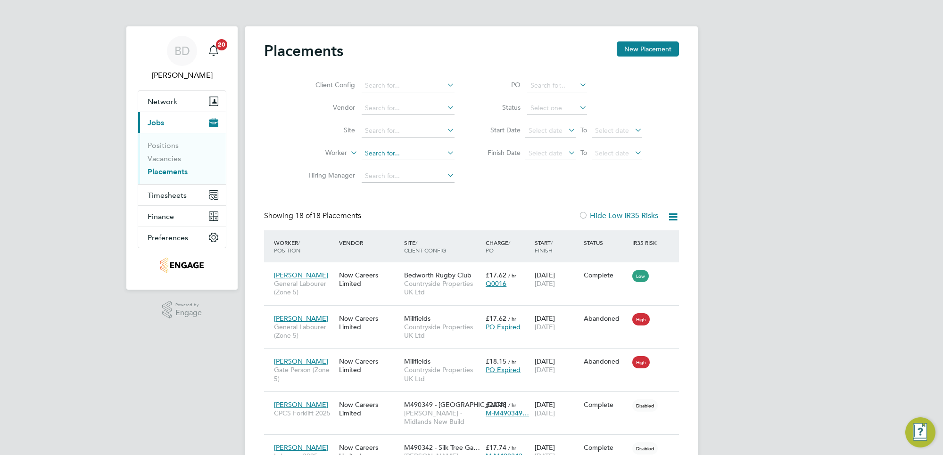
click at [393, 148] on input at bounding box center [407, 153] width 93 height 13
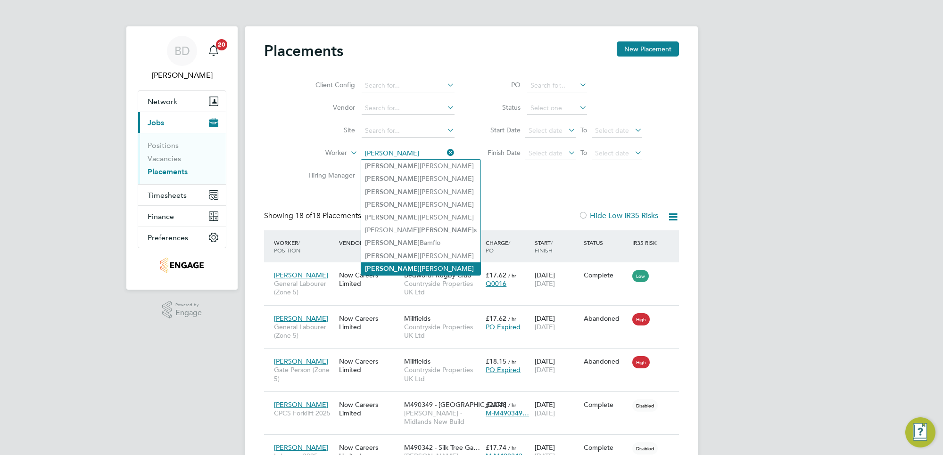
click at [394, 266] on li "Richard Corbett" at bounding box center [420, 269] width 119 height 13
type input "[PERSON_NAME]"
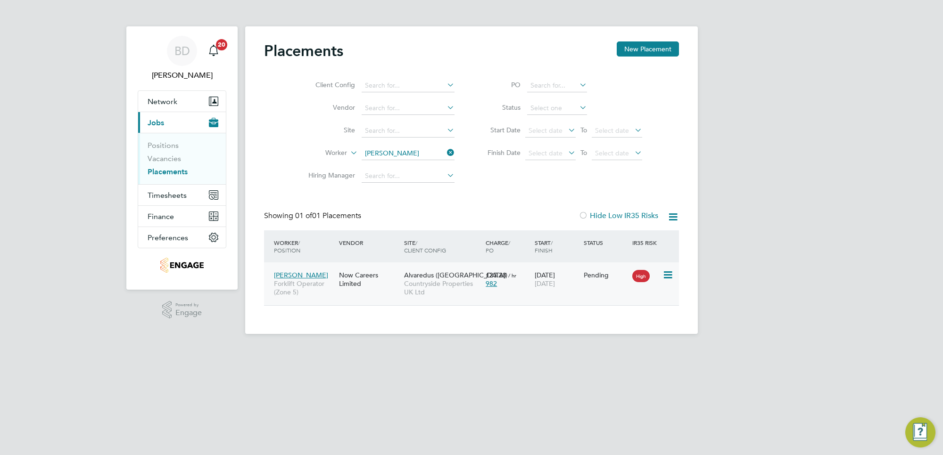
click at [668, 276] on icon at bounding box center [666, 275] width 9 height 11
click at [620, 331] on li "Start" at bounding box center [638, 333] width 67 height 13
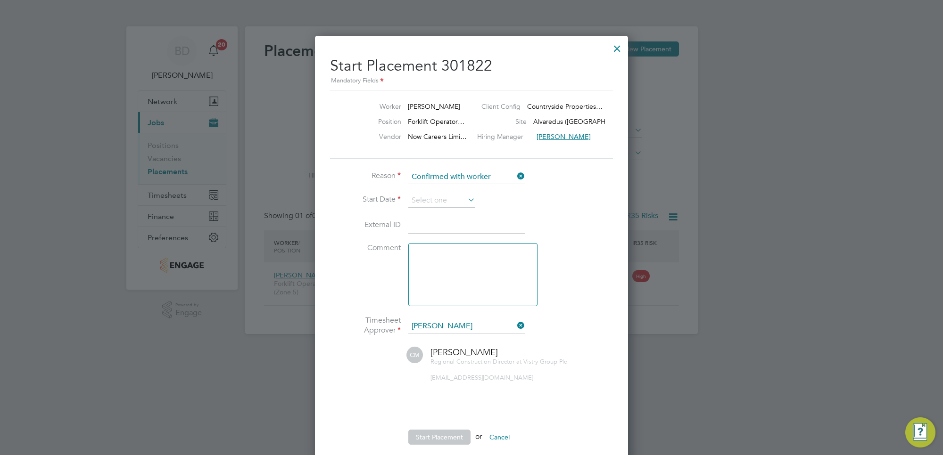
click at [466, 199] on icon at bounding box center [466, 199] width 0 height 13
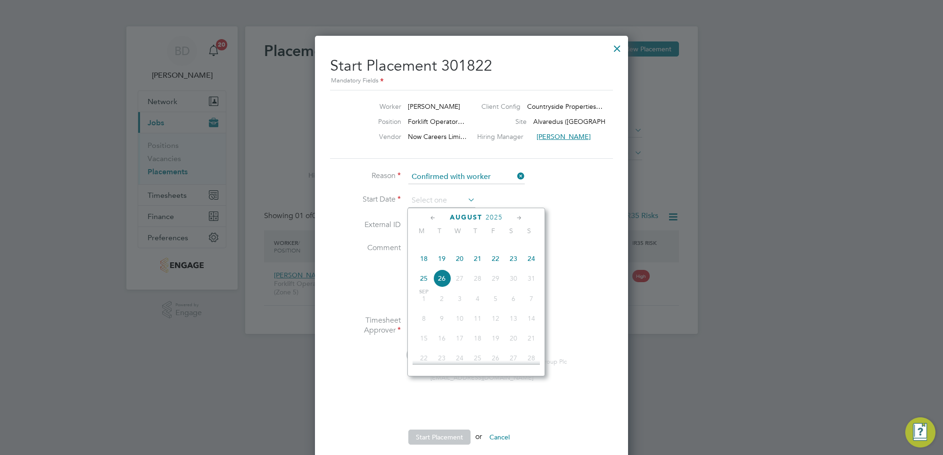
click at [474, 268] on span "21" at bounding box center [477, 259] width 18 height 18
type input "[DATE]"
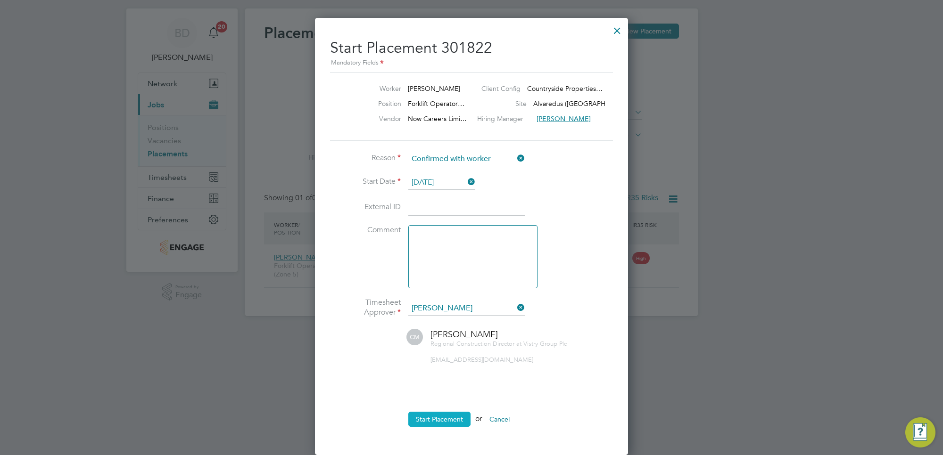
click at [440, 418] on button "Start Placement" at bounding box center [439, 419] width 62 height 15
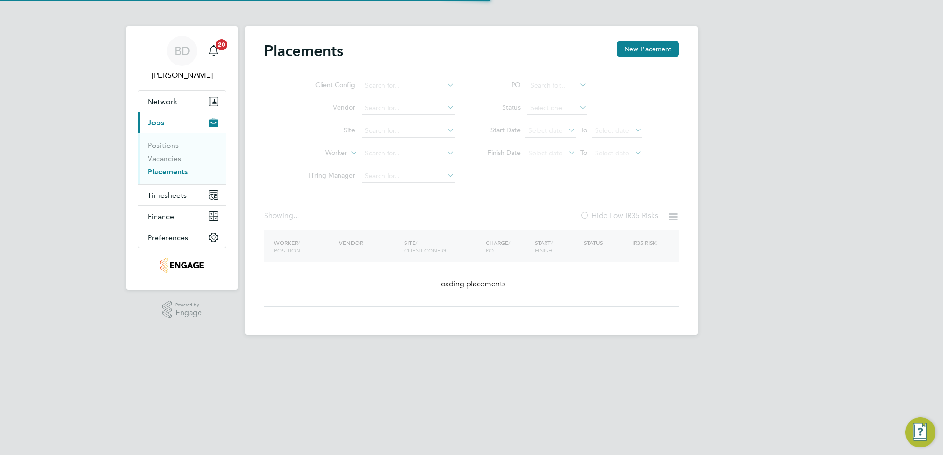
type input "[PERSON_NAME]"
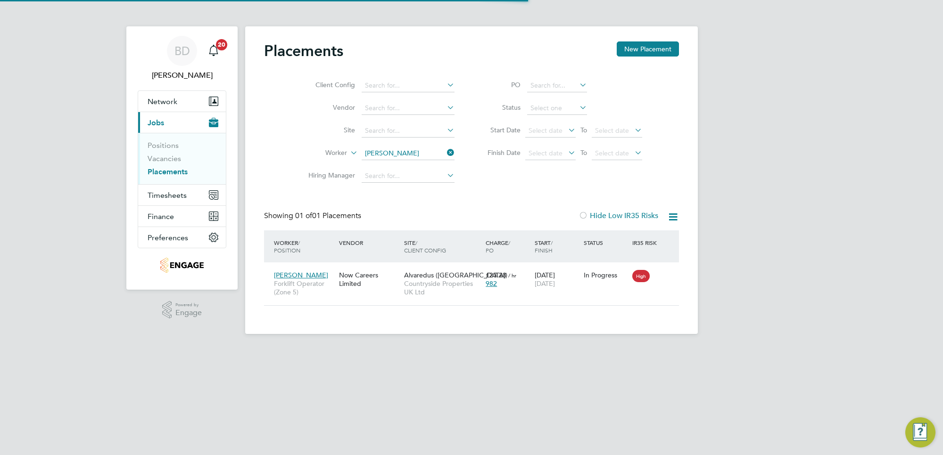
scroll to position [9, 44]
click at [168, 194] on span "Timesheets" at bounding box center [167, 195] width 39 height 9
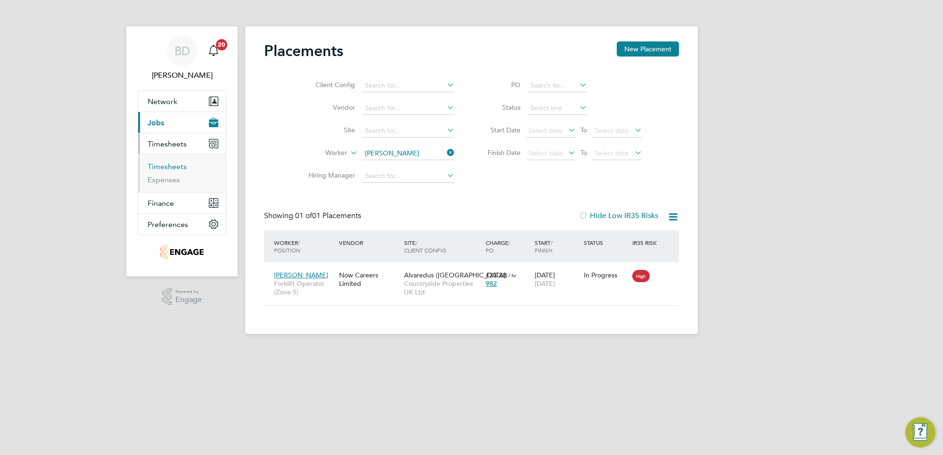
click at [170, 164] on link "Timesheets" at bounding box center [167, 166] width 39 height 9
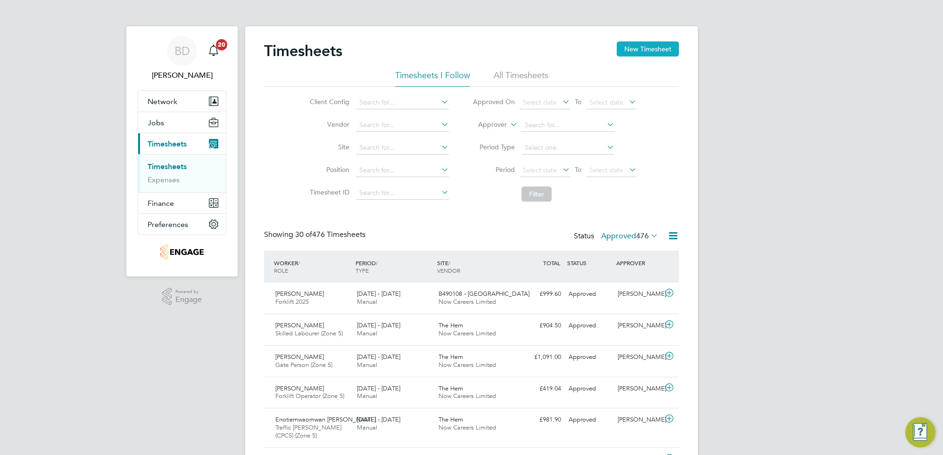
click at [651, 50] on button "New Timesheet" at bounding box center [647, 48] width 62 height 15
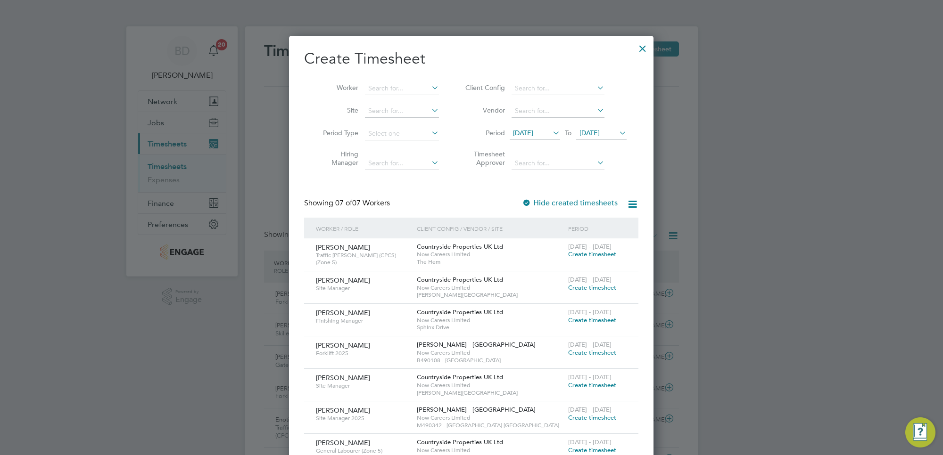
click at [533, 131] on span "[DATE]" at bounding box center [523, 133] width 20 height 8
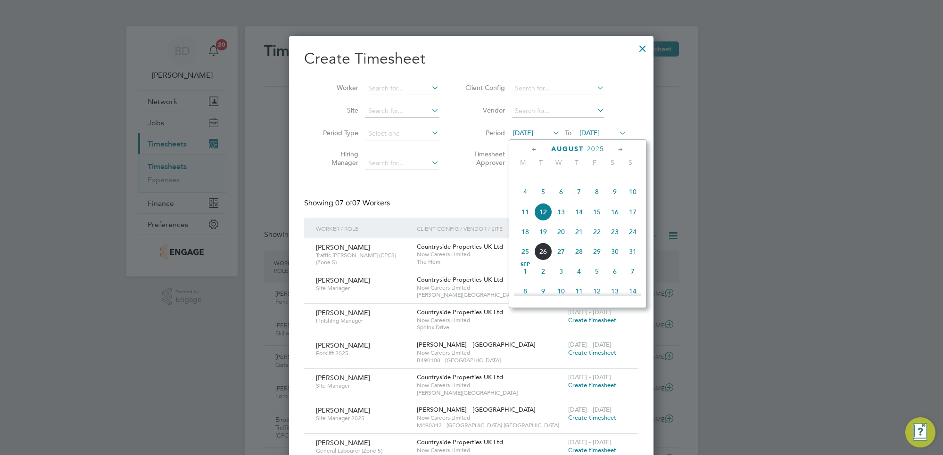
click at [528, 239] on span "18" at bounding box center [525, 232] width 18 height 18
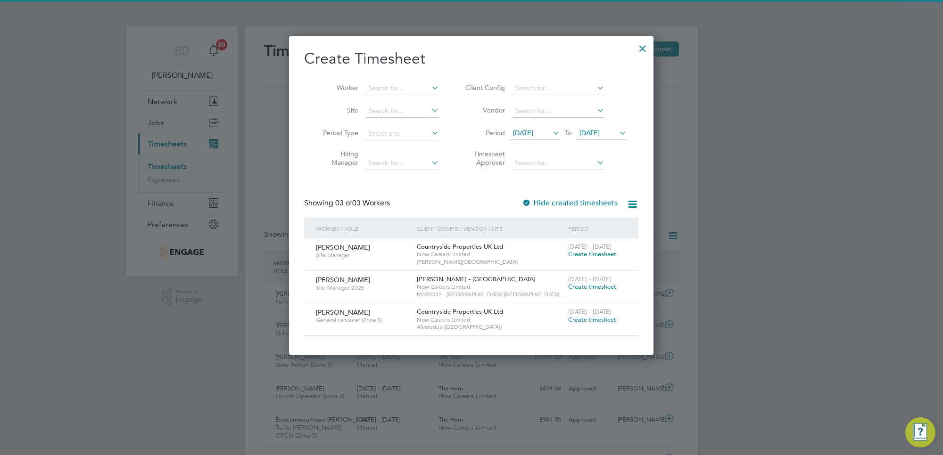
click at [599, 130] on span "[DATE]" at bounding box center [589, 133] width 20 height 8
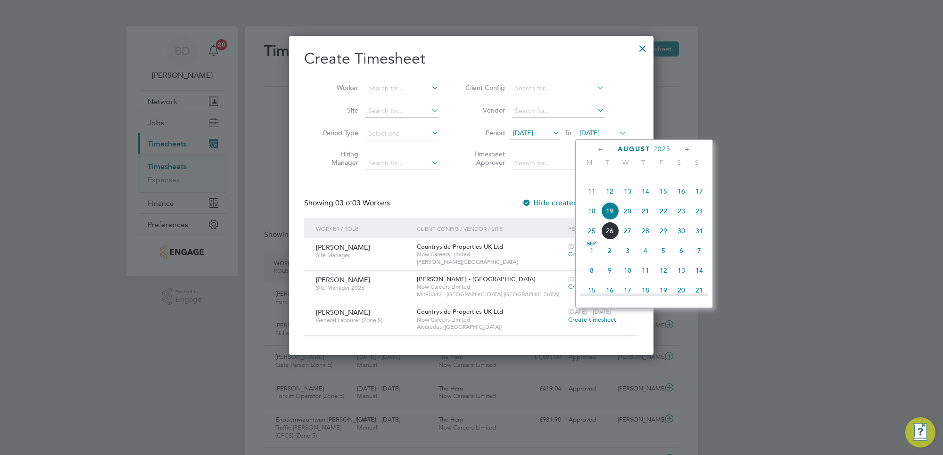
click at [663, 220] on span "22" at bounding box center [663, 211] width 18 height 18
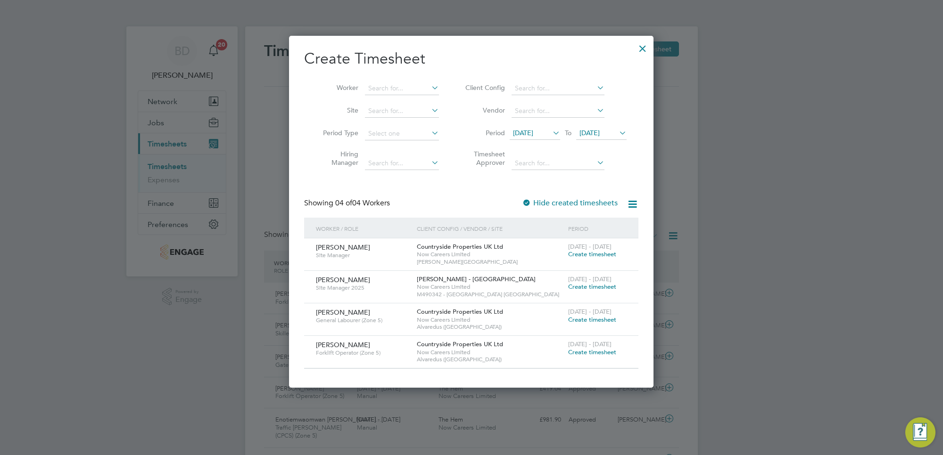
click at [581, 349] on span "Create timesheet" at bounding box center [592, 352] width 48 height 8
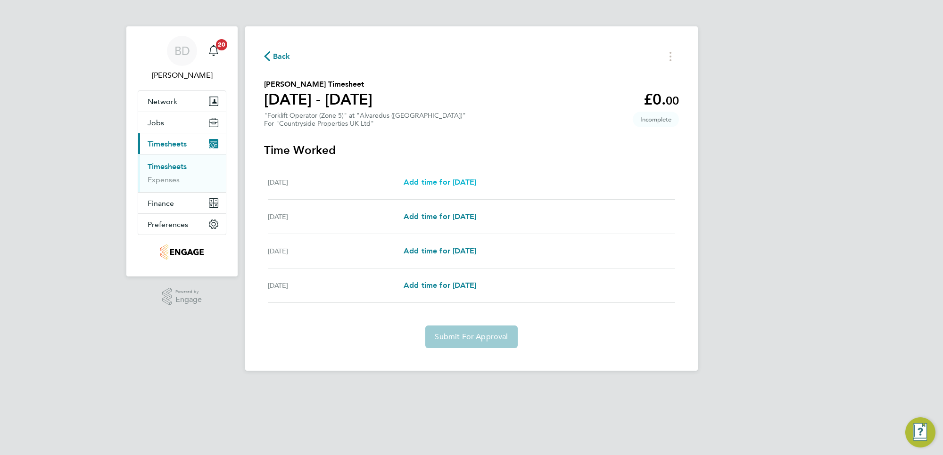
click at [432, 182] on span "Add time for [DATE]" at bounding box center [439, 182] width 73 height 9
select select "30"
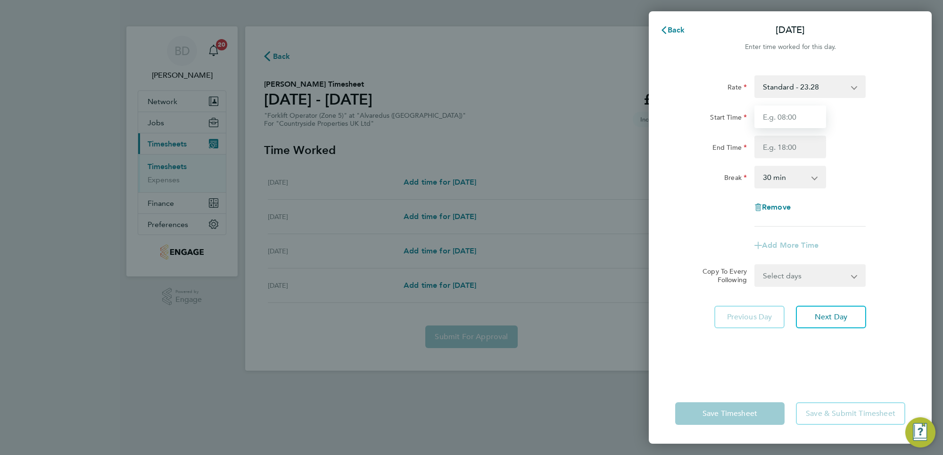
click at [778, 114] on input "Start Time" at bounding box center [790, 117] width 72 height 23
type input "07:00"
click at [804, 145] on input "End Time" at bounding box center [790, 147] width 72 height 23
type input "16:30"
click at [898, 221] on div "Rate Standard - 23.28 Start Time 07:00 End Time 16:30 Break 0 min 15 min 30 min…" at bounding box center [790, 150] width 230 height 151
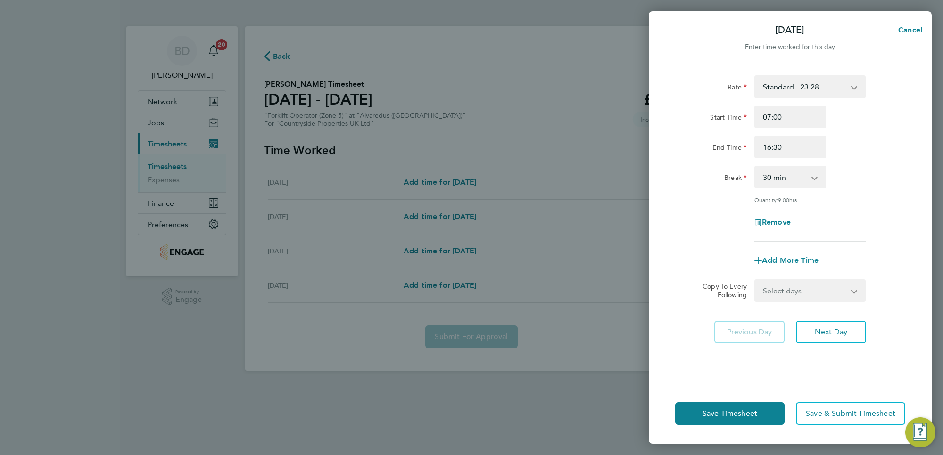
click at [821, 290] on select "Select days Day Weekend (Sat-Sun) [DATE] [DATE] [DATE]" at bounding box center [804, 290] width 99 height 21
select select "DAY"
click at [755, 280] on select "Select days Day Weekend (Sat-Sun) [DATE] [DATE] [DATE]" at bounding box center [804, 290] width 99 height 21
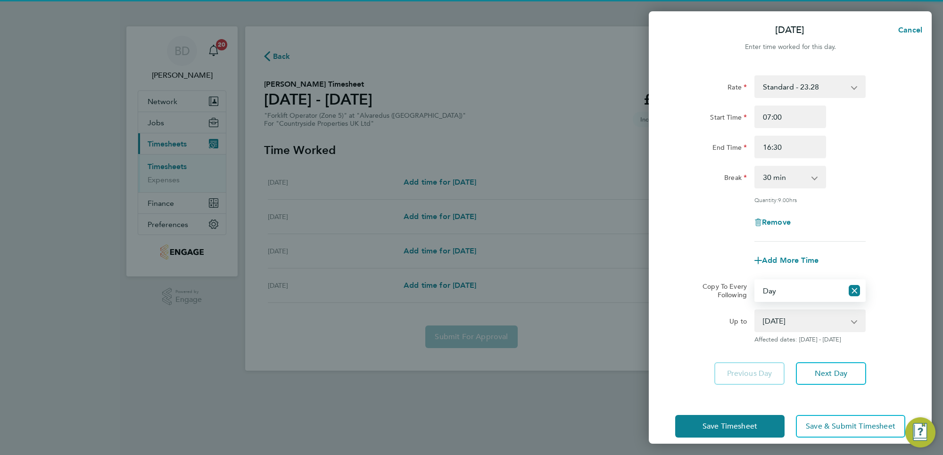
click at [814, 326] on select "[DATE] [DATE] [DATE]" at bounding box center [804, 321] width 98 height 21
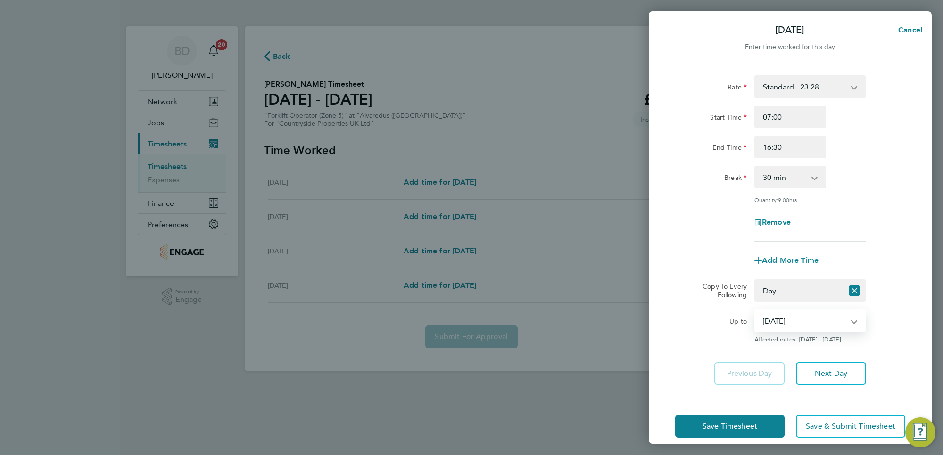
select select "[DATE]"
click at [755, 311] on select "[DATE] [DATE] [DATE]" at bounding box center [804, 321] width 98 height 21
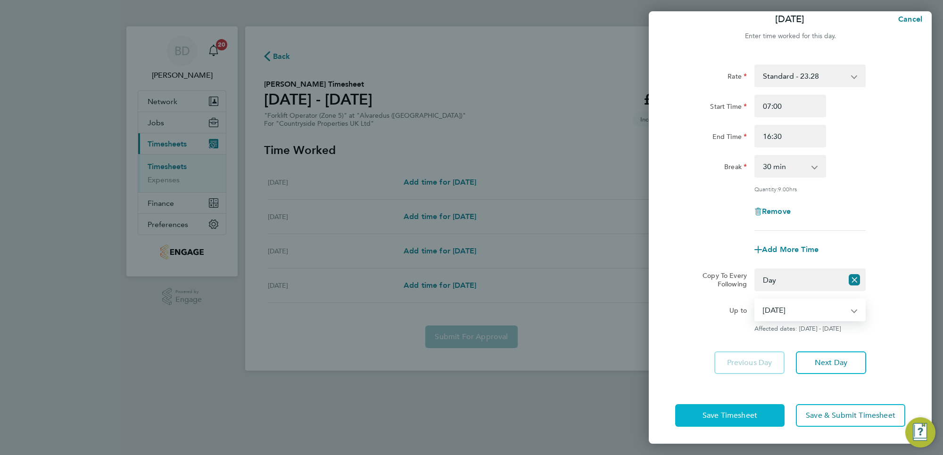
click at [734, 419] on button "Save Timesheet" at bounding box center [729, 415] width 109 height 23
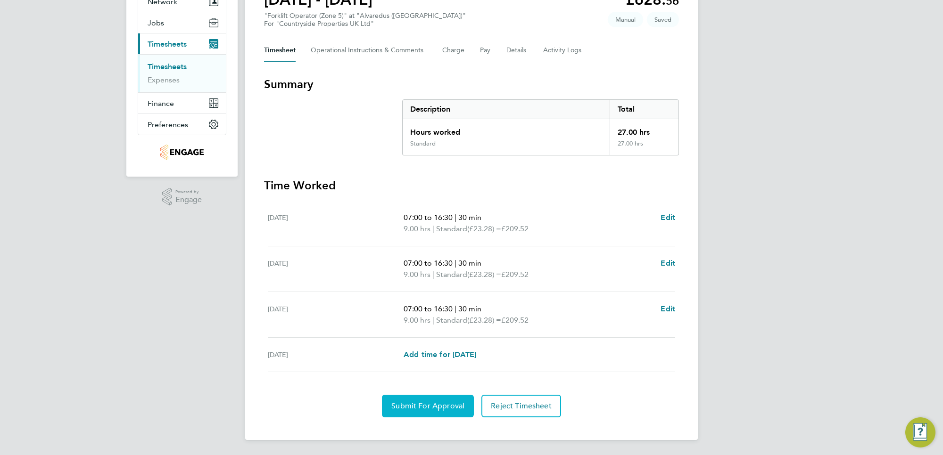
click at [422, 404] on span "Submit For Approval" at bounding box center [427, 406] width 73 height 9
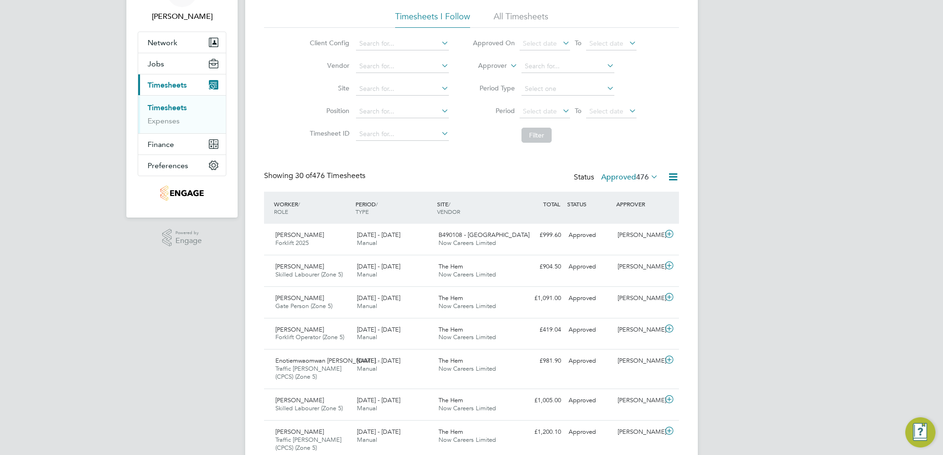
scroll to position [118, 0]
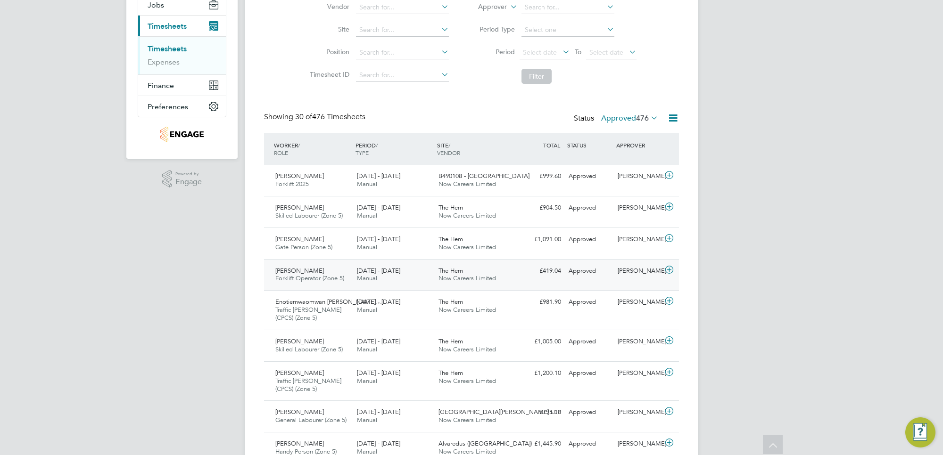
click at [668, 269] on icon at bounding box center [669, 270] width 12 height 8
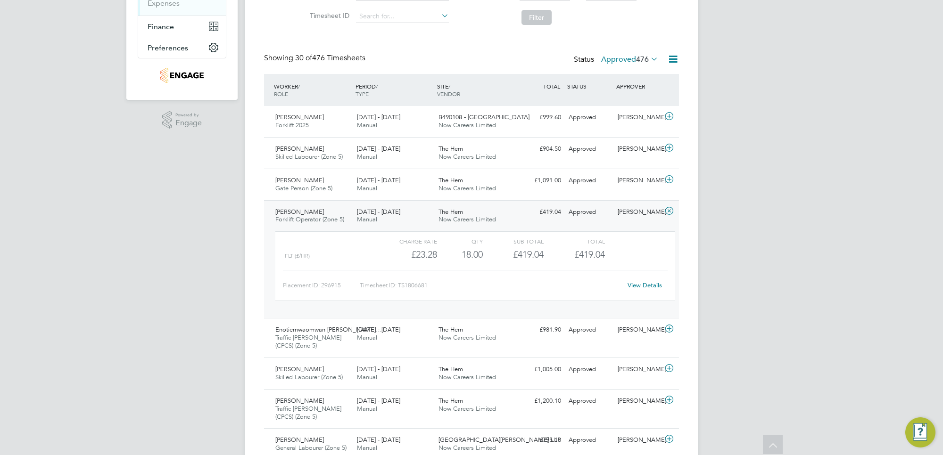
scroll to position [236, 0]
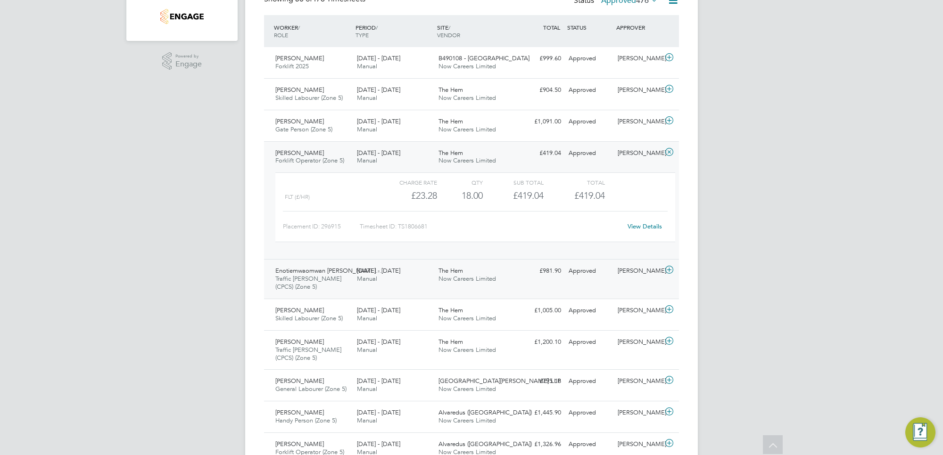
click at [668, 271] on icon at bounding box center [669, 270] width 12 height 8
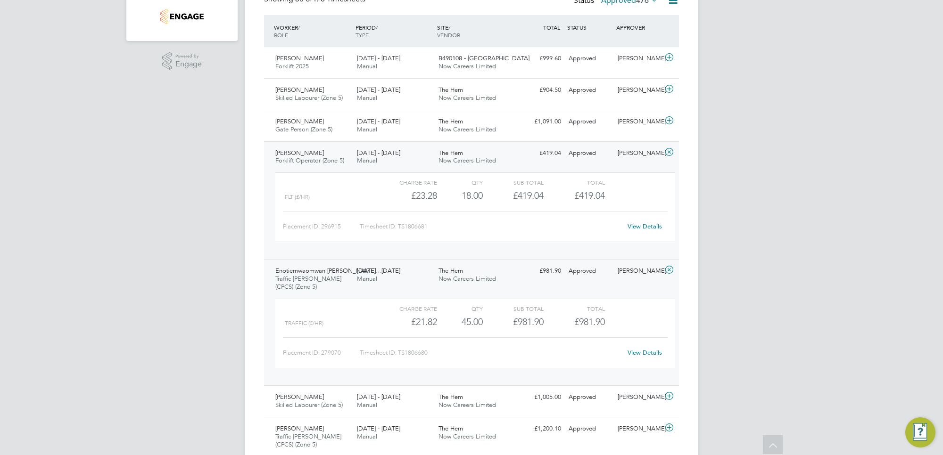
scroll to position [295, 0]
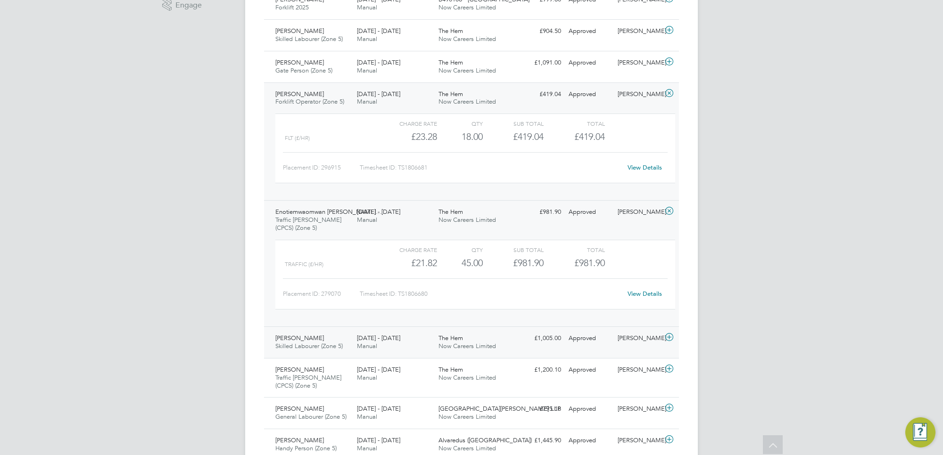
click at [672, 338] on icon at bounding box center [669, 338] width 12 height 8
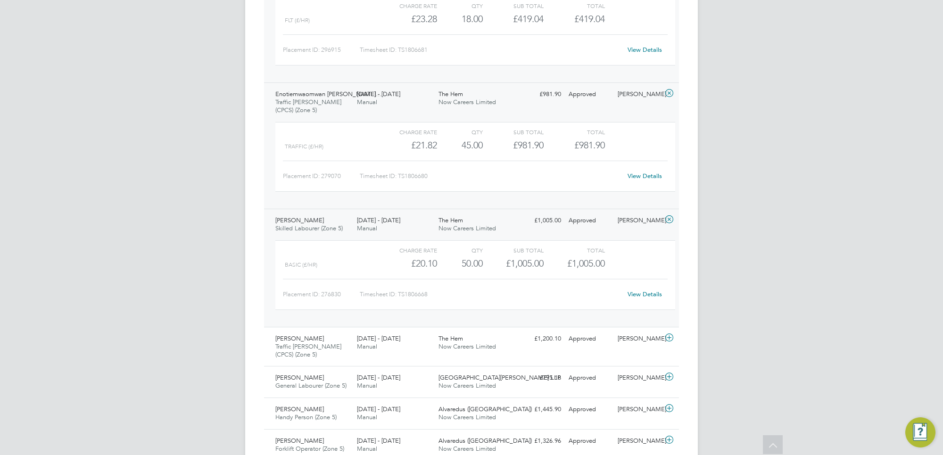
scroll to position [353, 0]
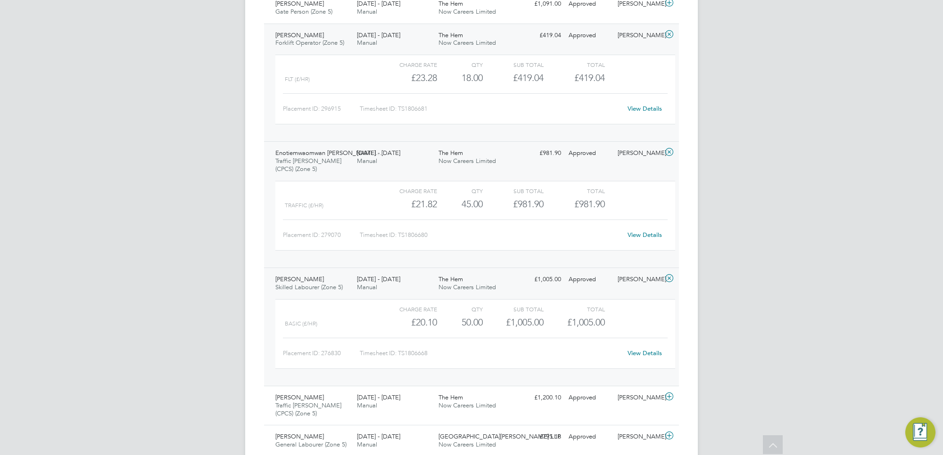
click at [671, 277] on icon at bounding box center [669, 279] width 12 height 8
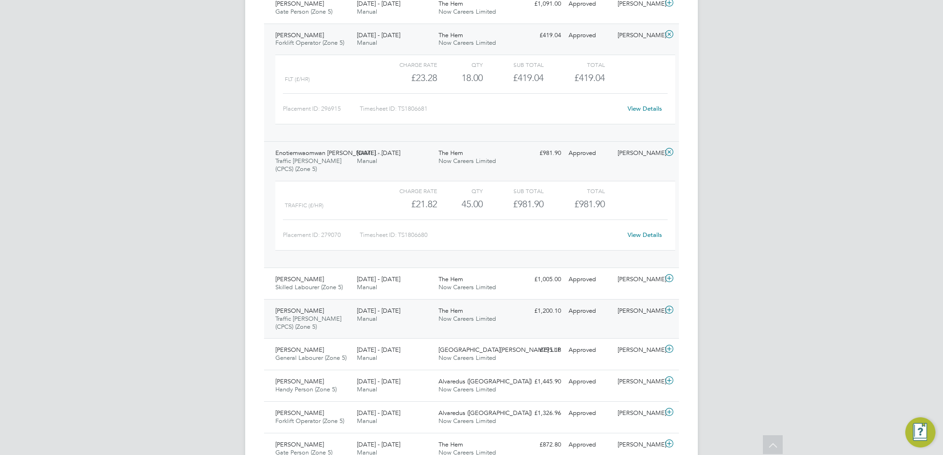
click at [669, 309] on icon at bounding box center [669, 310] width 12 height 8
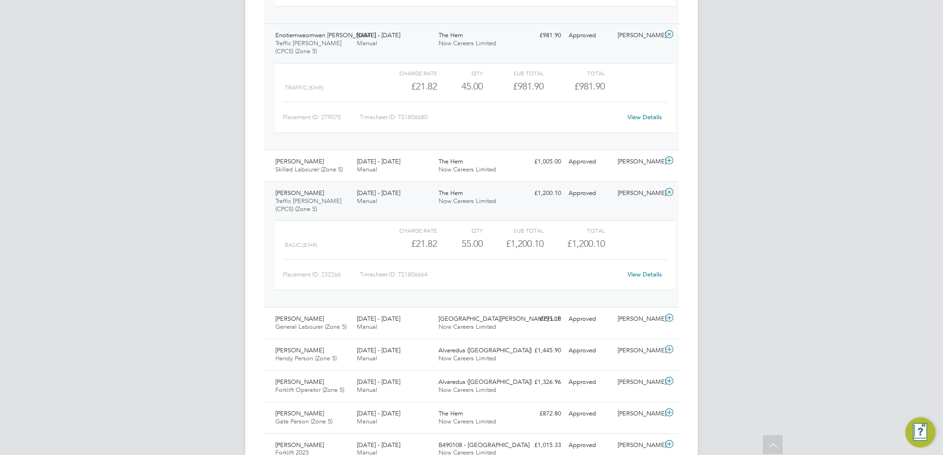
scroll to position [530, 0]
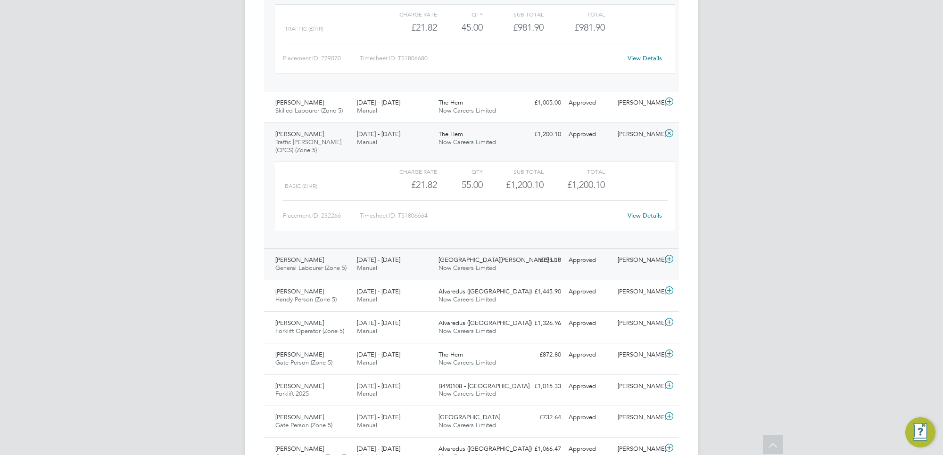
click at [665, 260] on icon at bounding box center [669, 259] width 12 height 8
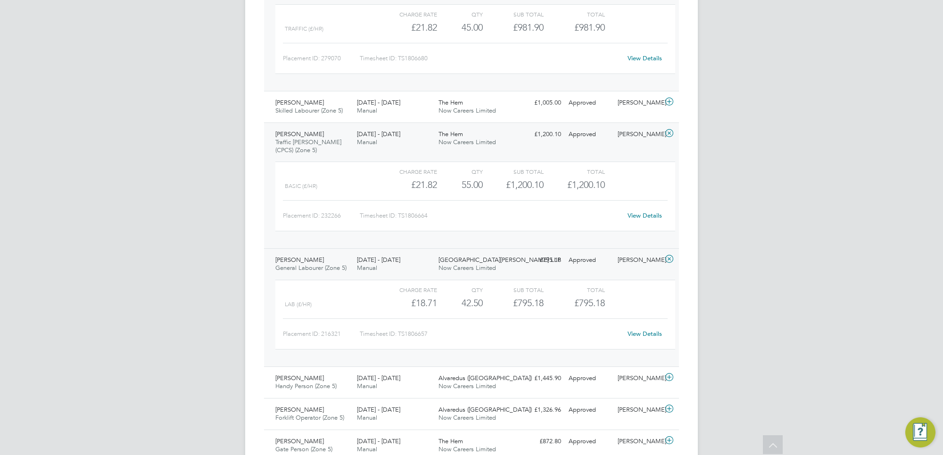
scroll to position [589, 0]
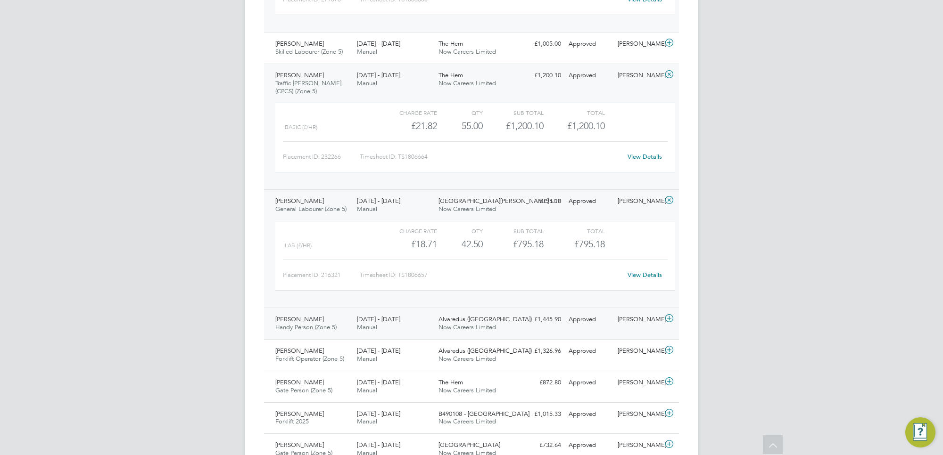
click at [667, 318] on icon at bounding box center [669, 319] width 12 height 8
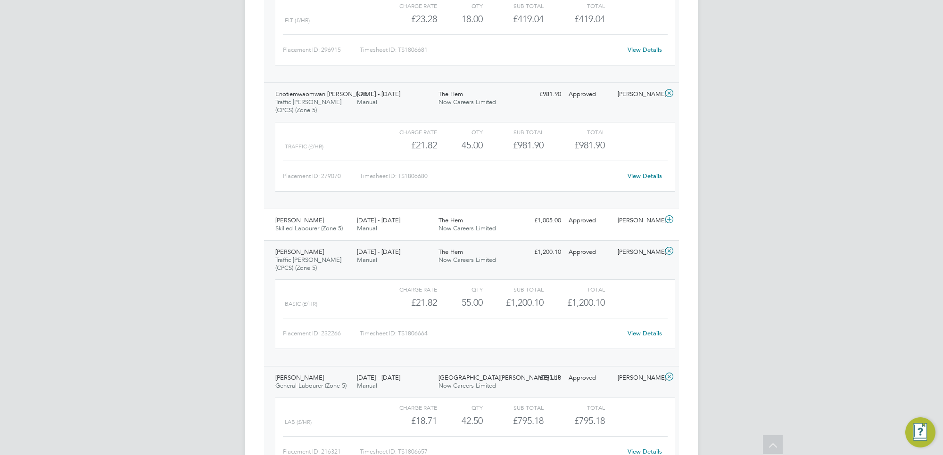
scroll to position [295, 0]
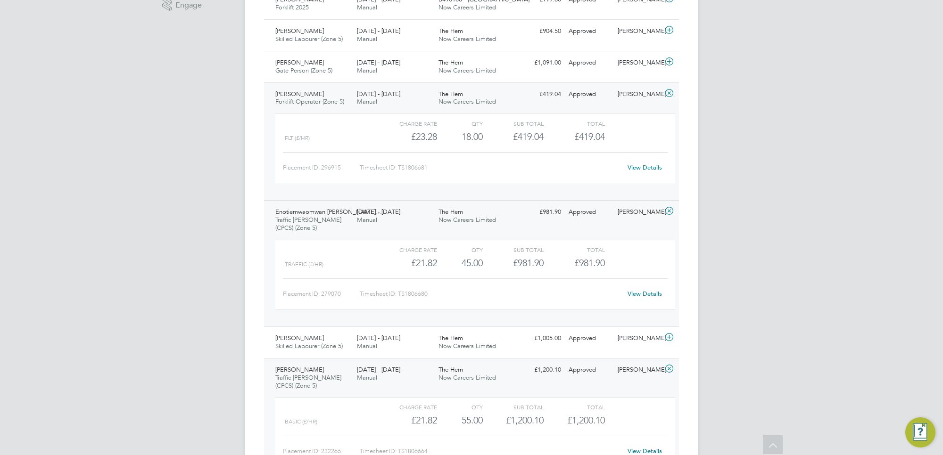
click at [668, 209] on icon at bounding box center [669, 211] width 12 height 8
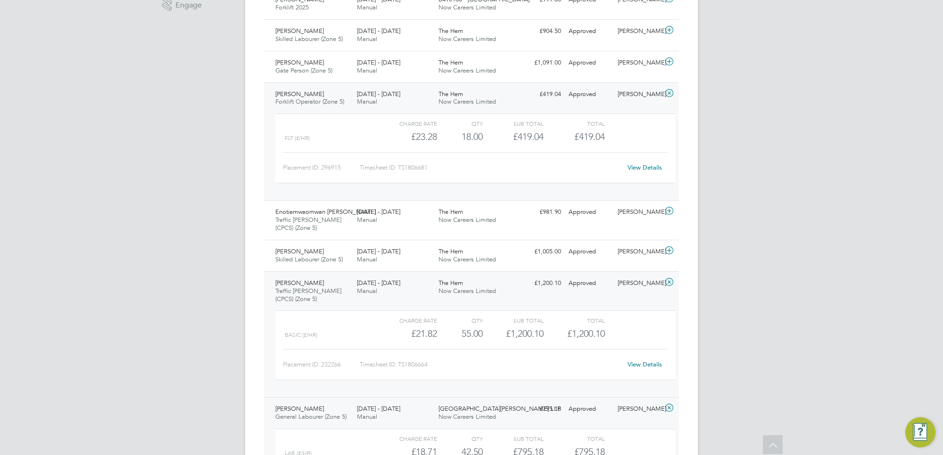
click at [668, 90] on icon at bounding box center [669, 94] width 12 height 8
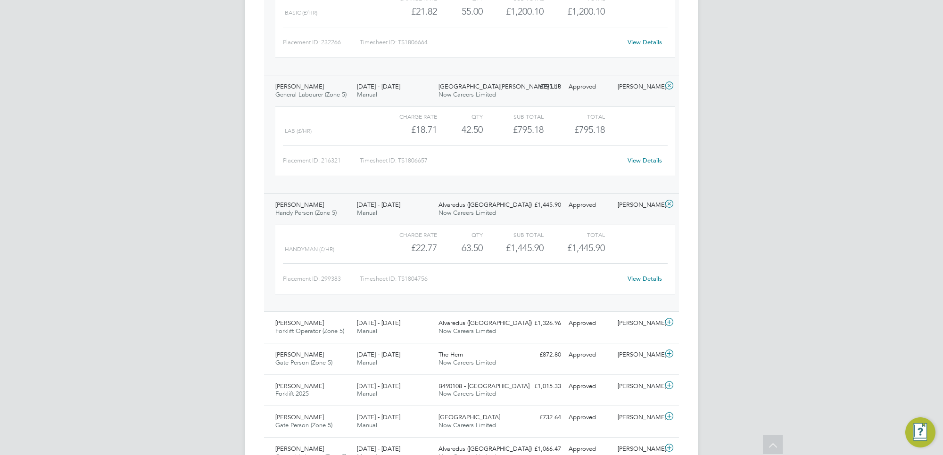
scroll to position [471, 0]
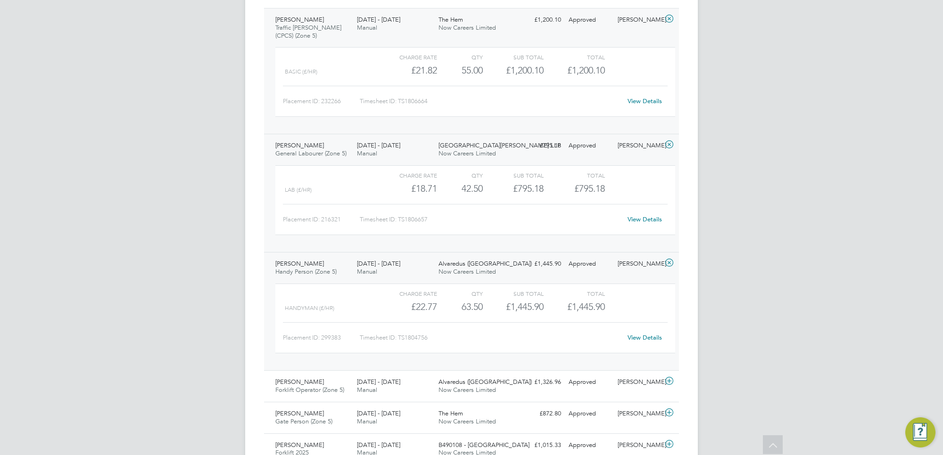
click at [668, 17] on icon at bounding box center [669, 19] width 12 height 8
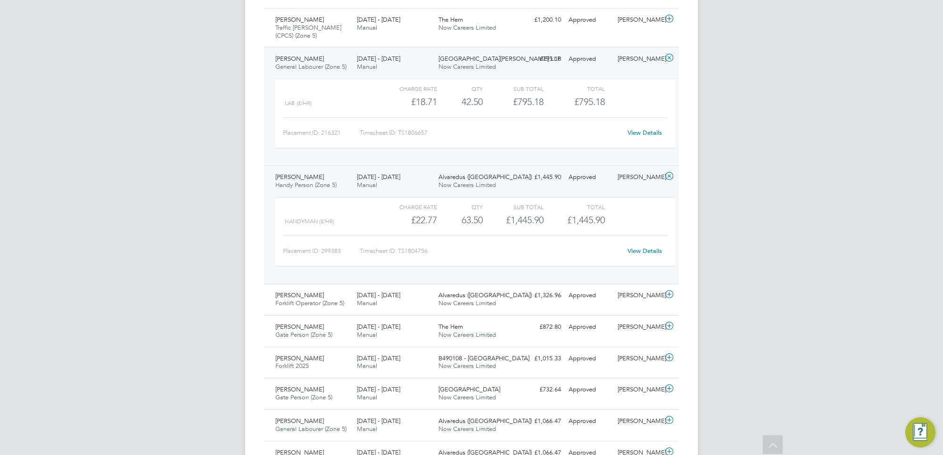
click at [667, 57] on icon at bounding box center [669, 58] width 12 height 8
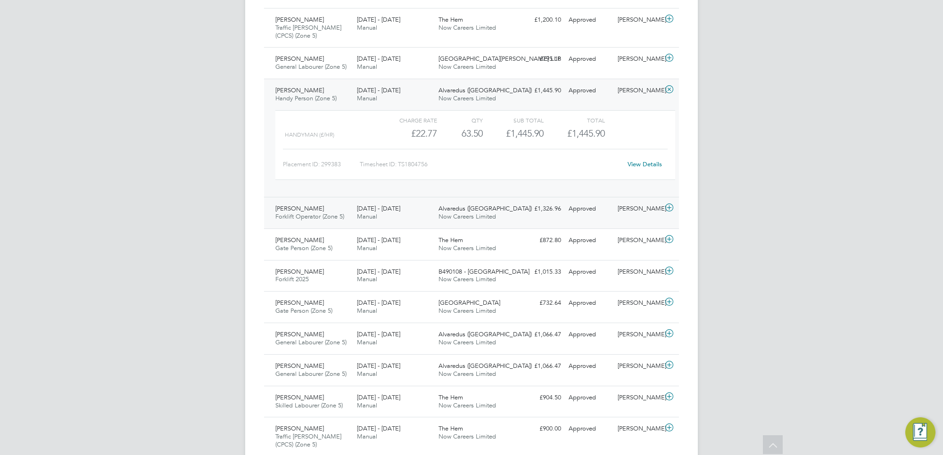
click at [669, 206] on icon at bounding box center [669, 208] width 12 height 8
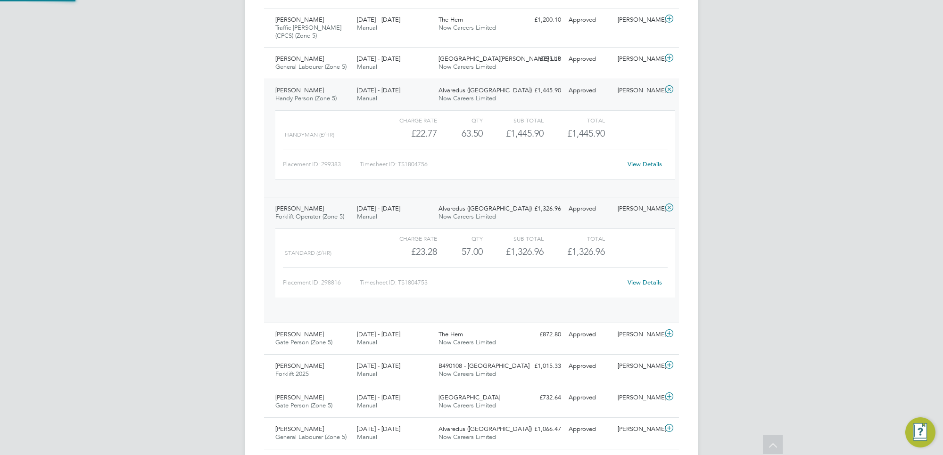
scroll to position [16, 92]
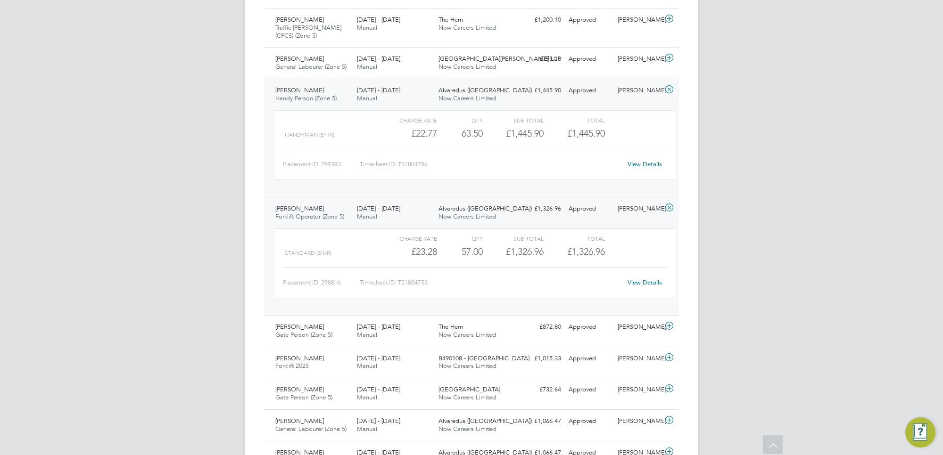
click at [670, 89] on icon at bounding box center [669, 90] width 12 height 8
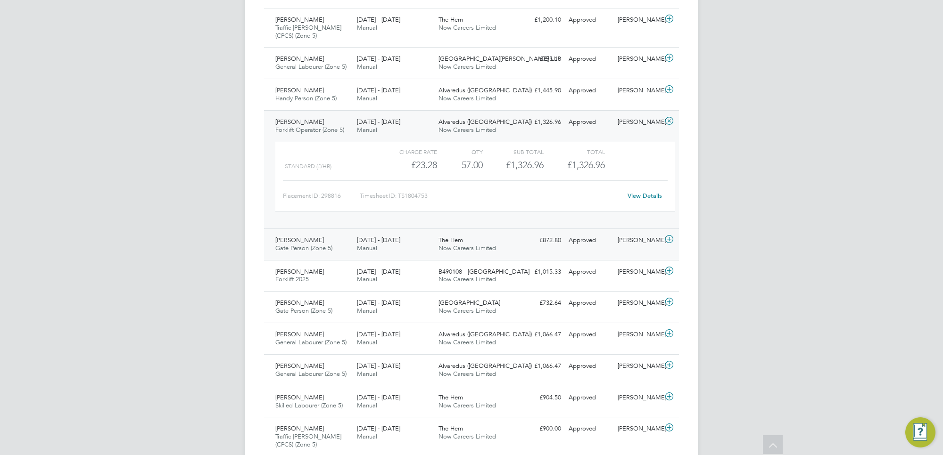
click at [665, 240] on icon at bounding box center [669, 240] width 12 height 8
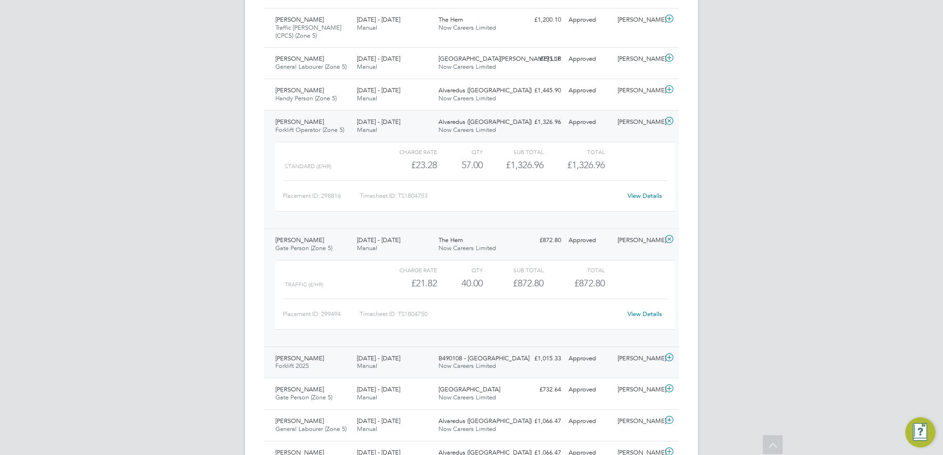
click at [671, 357] on icon at bounding box center [669, 358] width 12 height 8
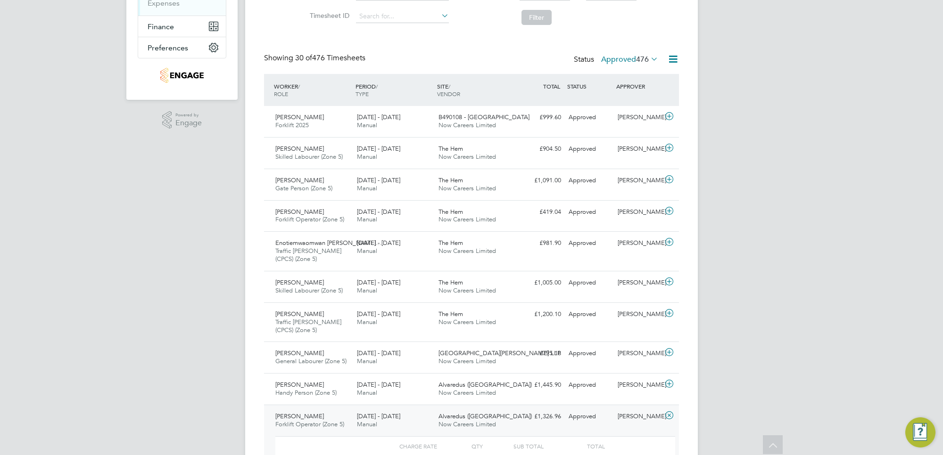
scroll to position [236, 0]
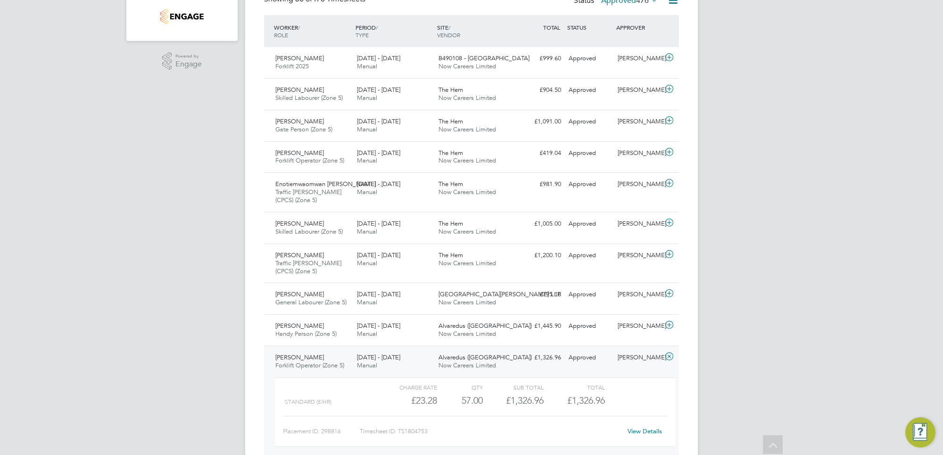
click at [667, 353] on icon at bounding box center [669, 357] width 12 height 8
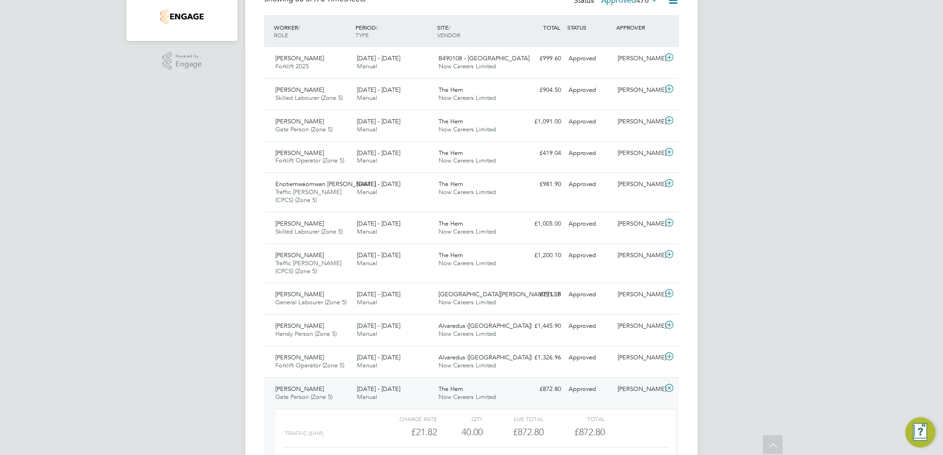
click at [670, 389] on icon at bounding box center [669, 389] width 12 height 8
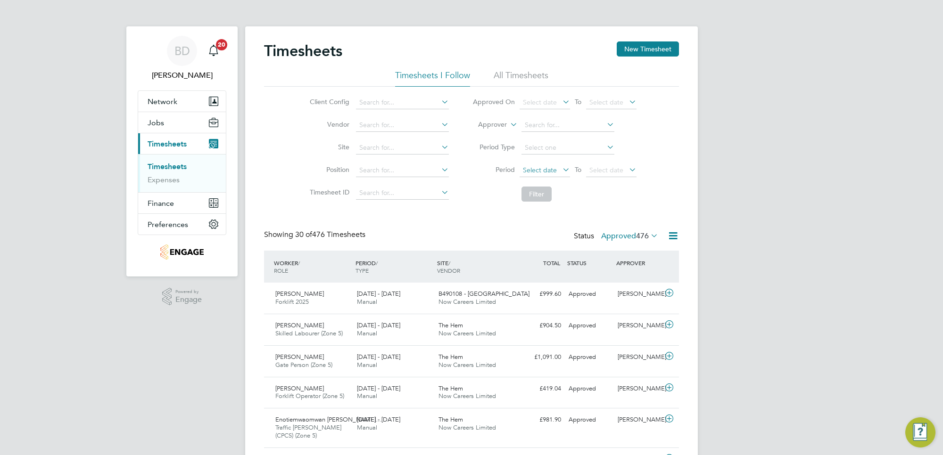
click at [555, 172] on span "Select date" at bounding box center [540, 170] width 34 height 8
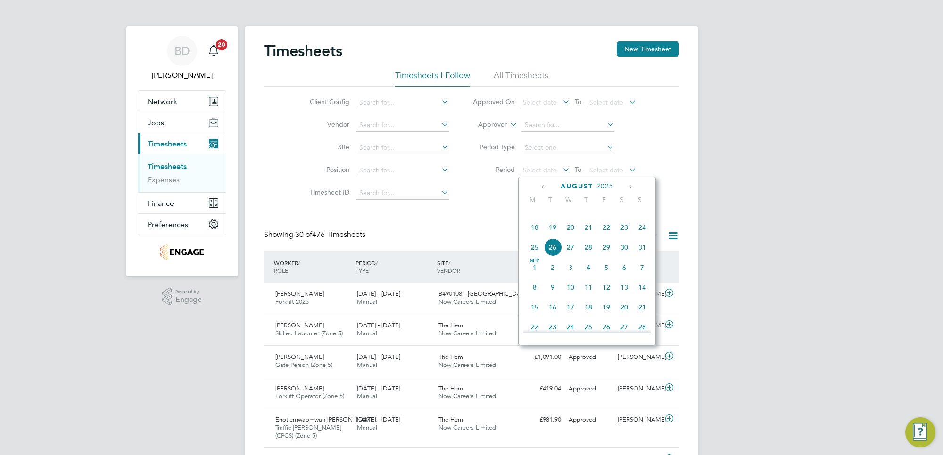
click at [535, 237] on span "18" at bounding box center [534, 228] width 18 height 18
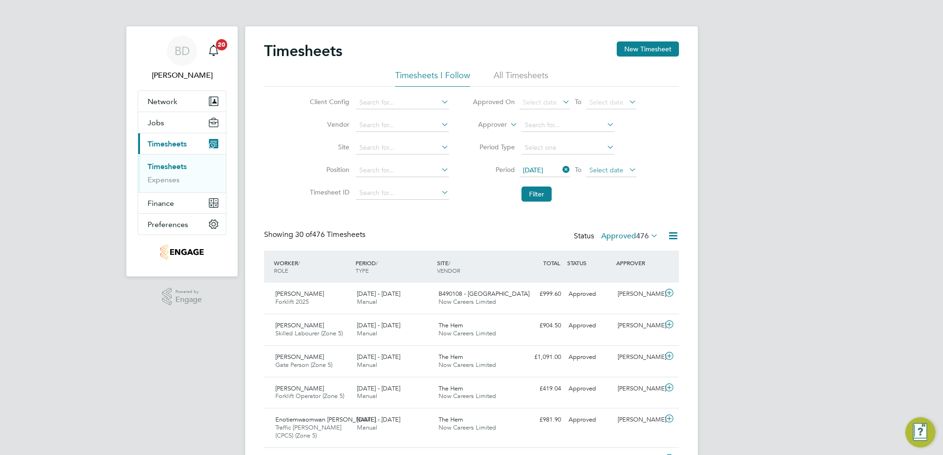
click at [614, 173] on span "Select date" at bounding box center [611, 170] width 50 height 13
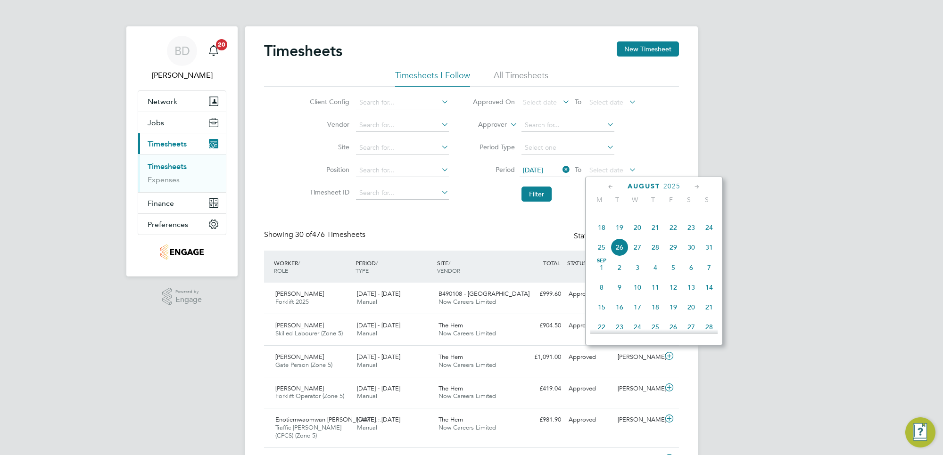
click at [673, 237] on span "22" at bounding box center [673, 228] width 18 height 18
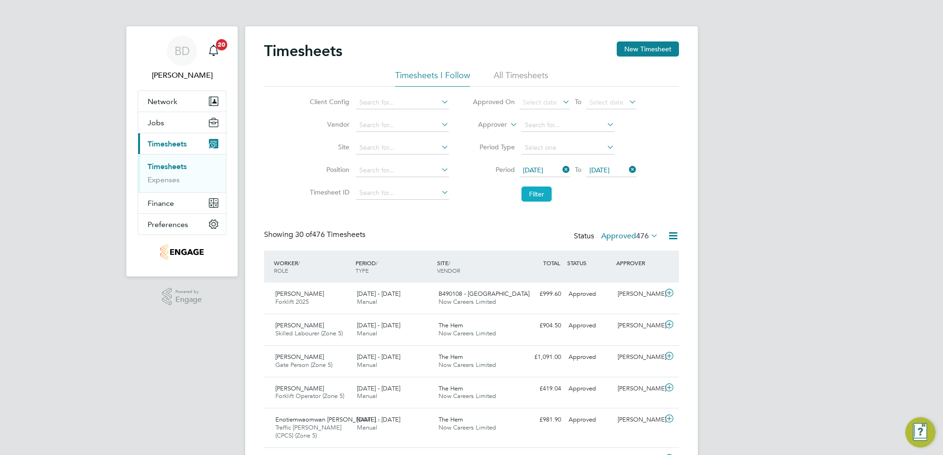
click at [538, 192] on button "Filter" at bounding box center [536, 194] width 30 height 15
